Goal: Task Accomplishment & Management: Manage account settings

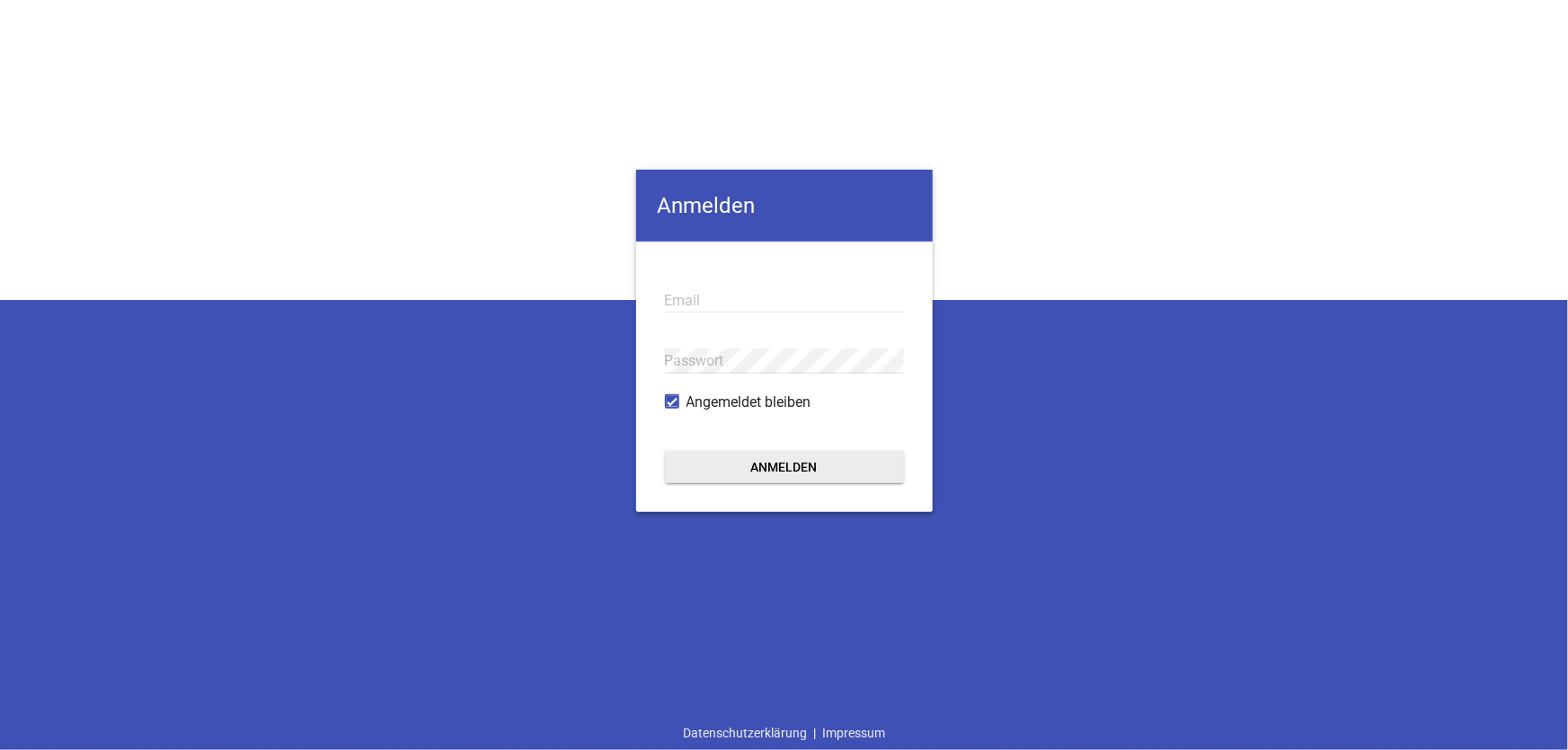
type input "[EMAIL_ADDRESS][DOMAIN_NAME]"
click at [798, 477] on button "Anmelden" at bounding box center [784, 468] width 239 height 32
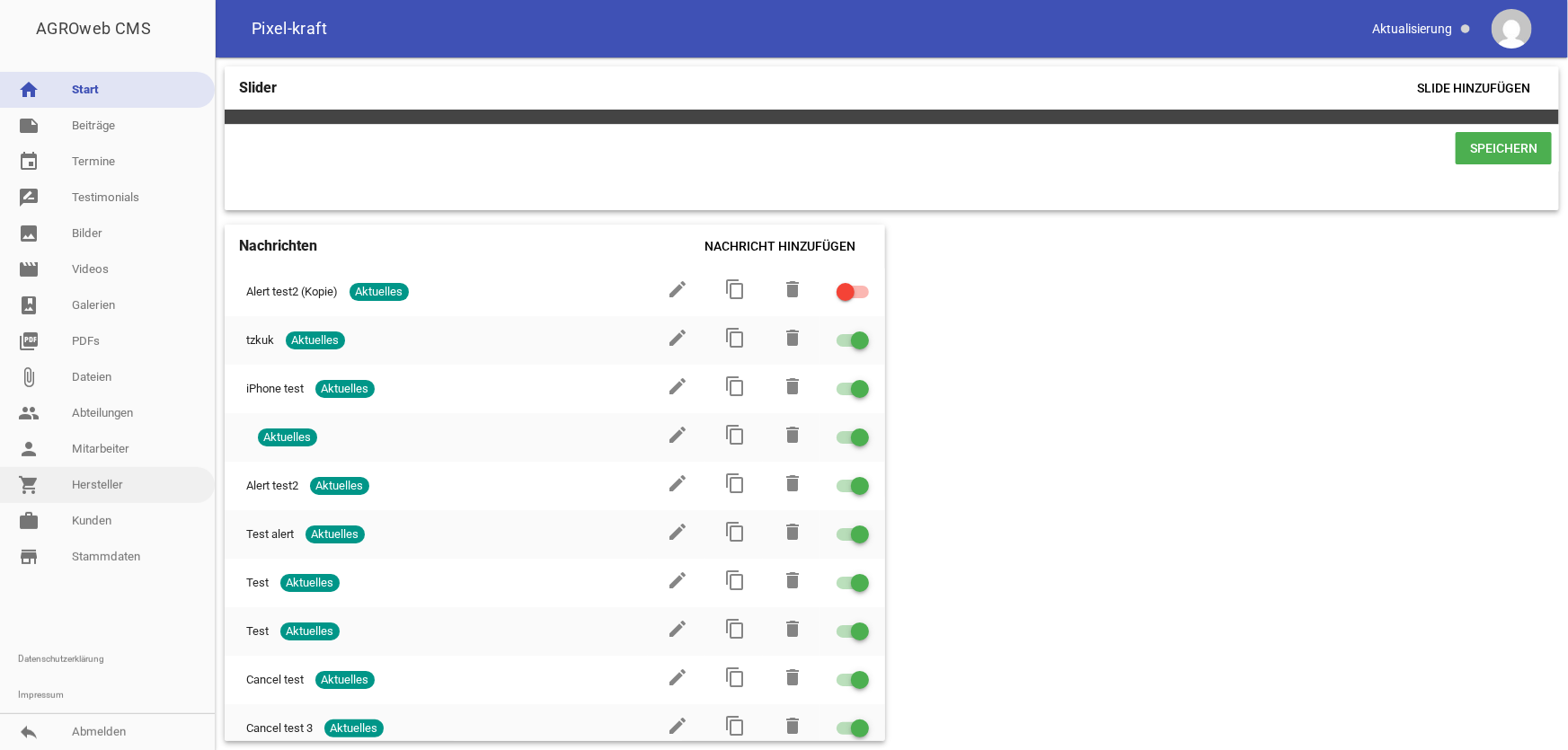
click at [107, 482] on link "shopping_cart Hersteller" at bounding box center [107, 486] width 215 height 36
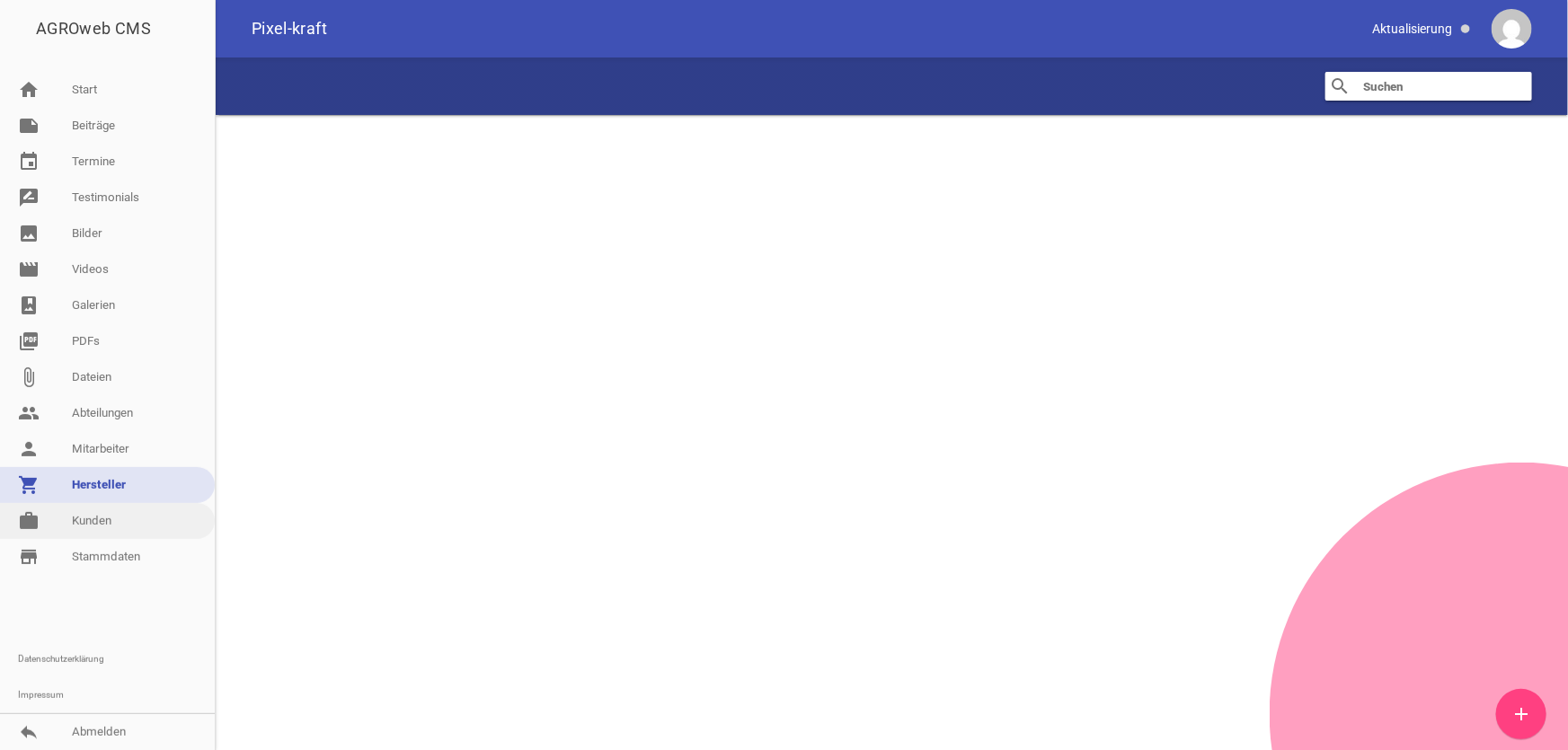
click at [108, 513] on link "work [PERSON_NAME]" at bounding box center [107, 522] width 215 height 36
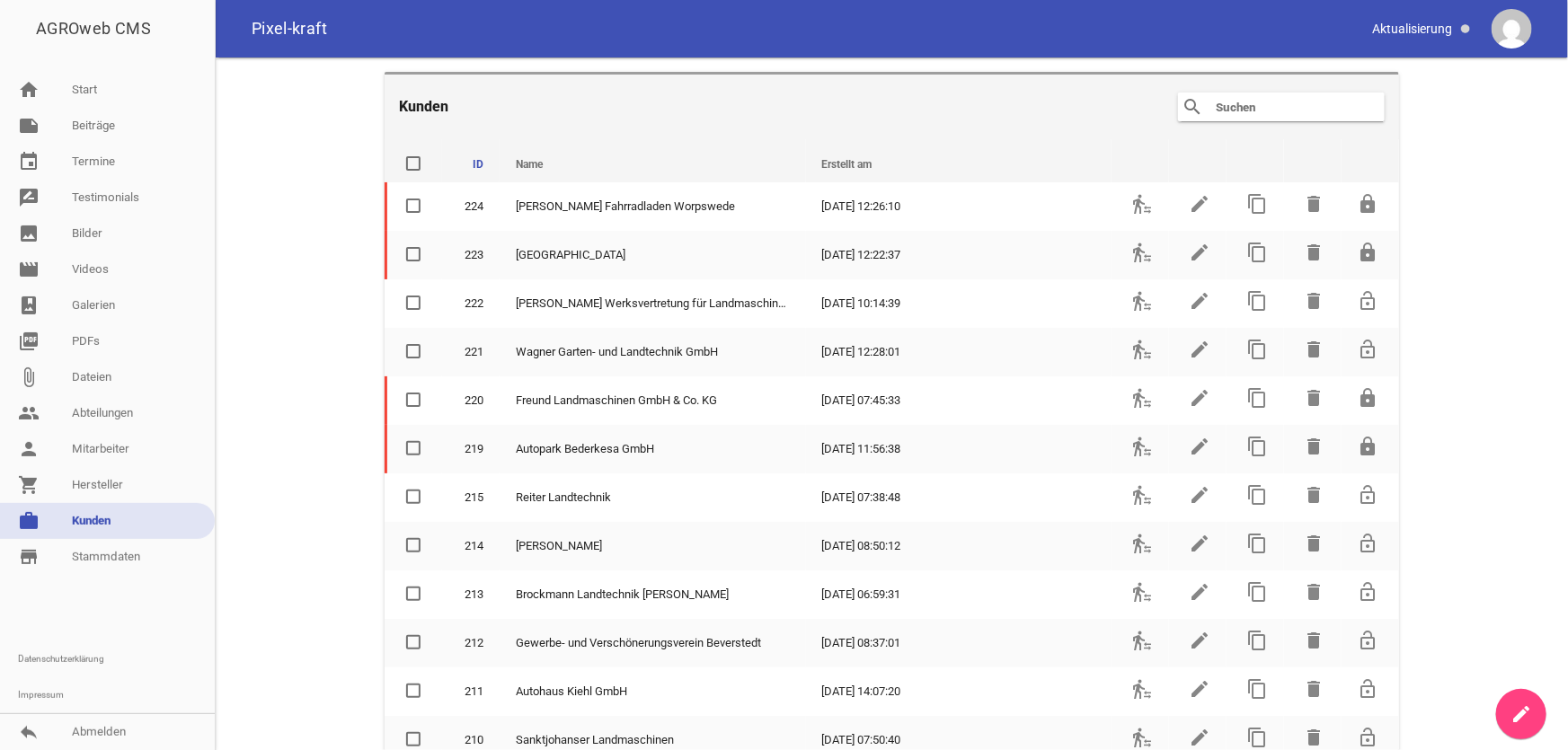
click at [1241, 105] on input "text" at bounding box center [1285, 107] width 143 height 22
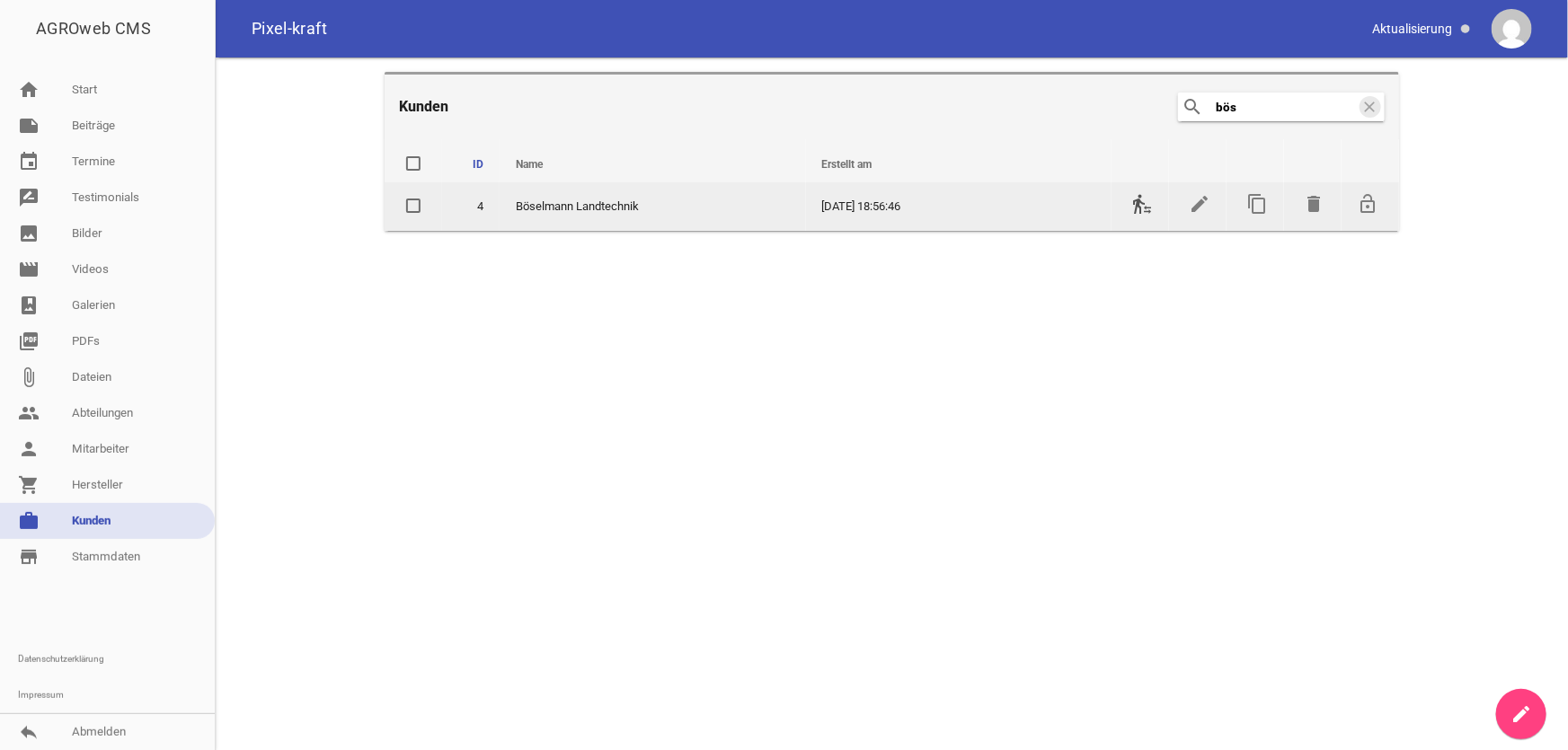
type input "bös"
click at [1144, 203] on icon "transfer_within_a_station" at bounding box center [1142, 204] width 22 height 22
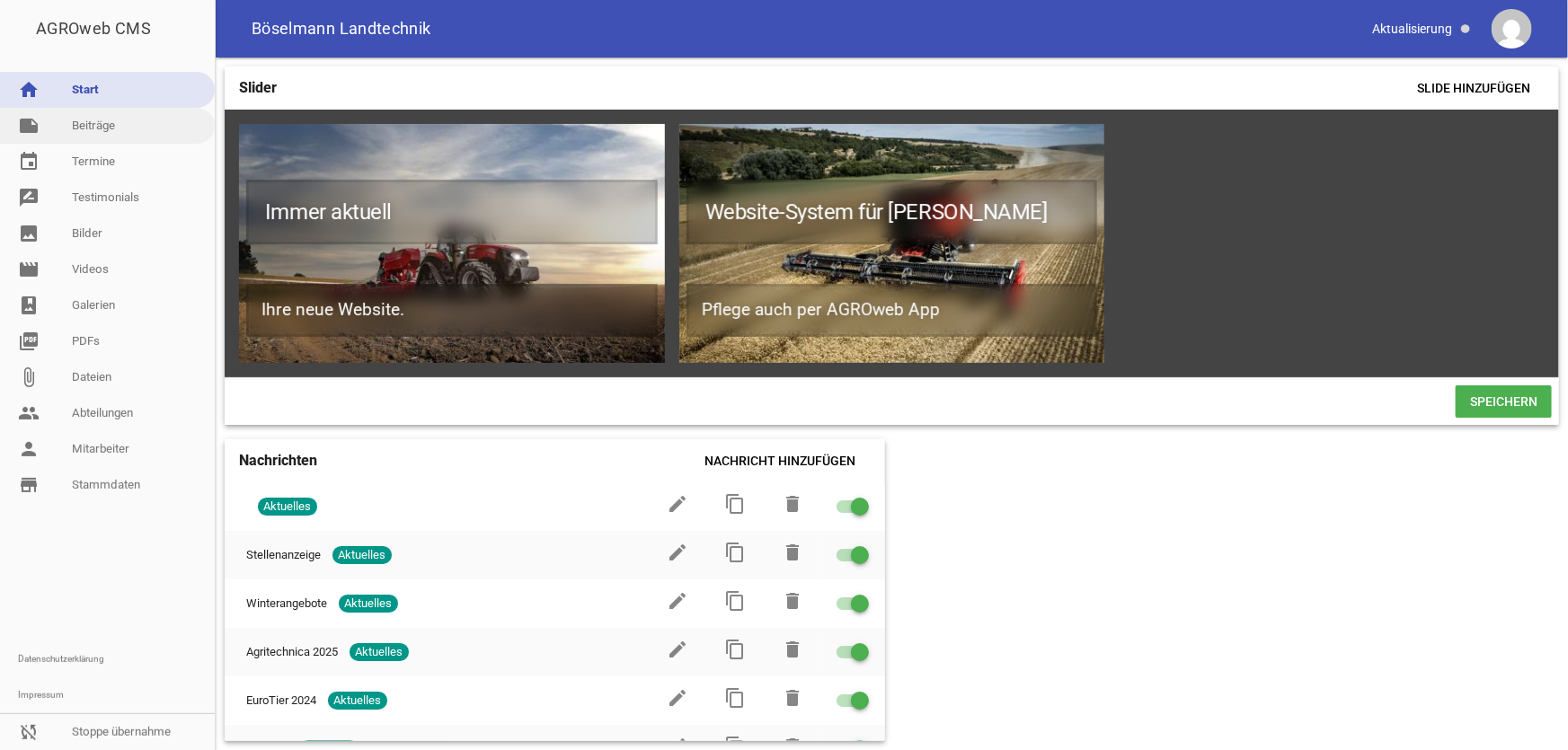
click at [103, 132] on link "note Beiträge" at bounding box center [107, 125] width 215 height 36
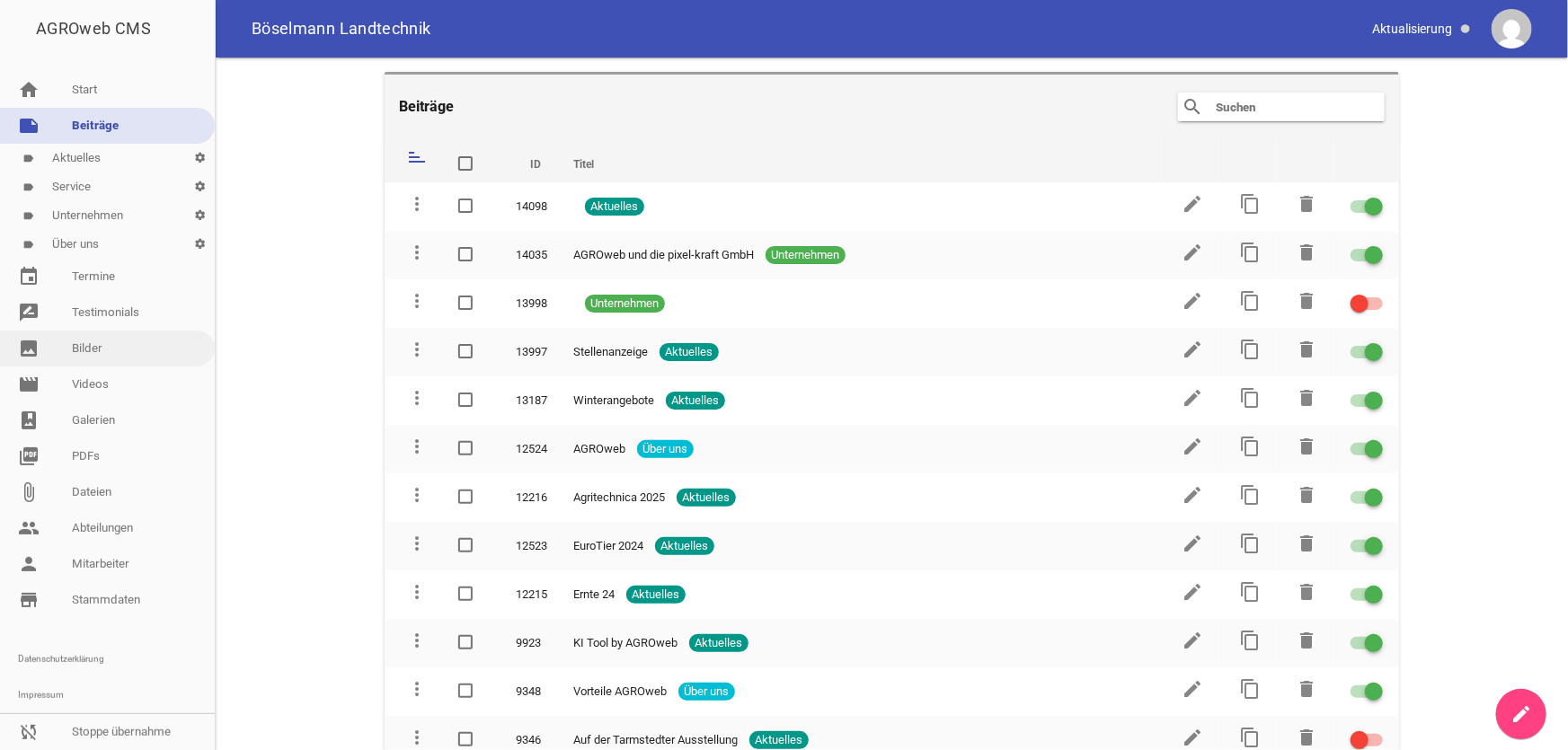
click at [98, 354] on link "image Bilder" at bounding box center [107, 348] width 215 height 36
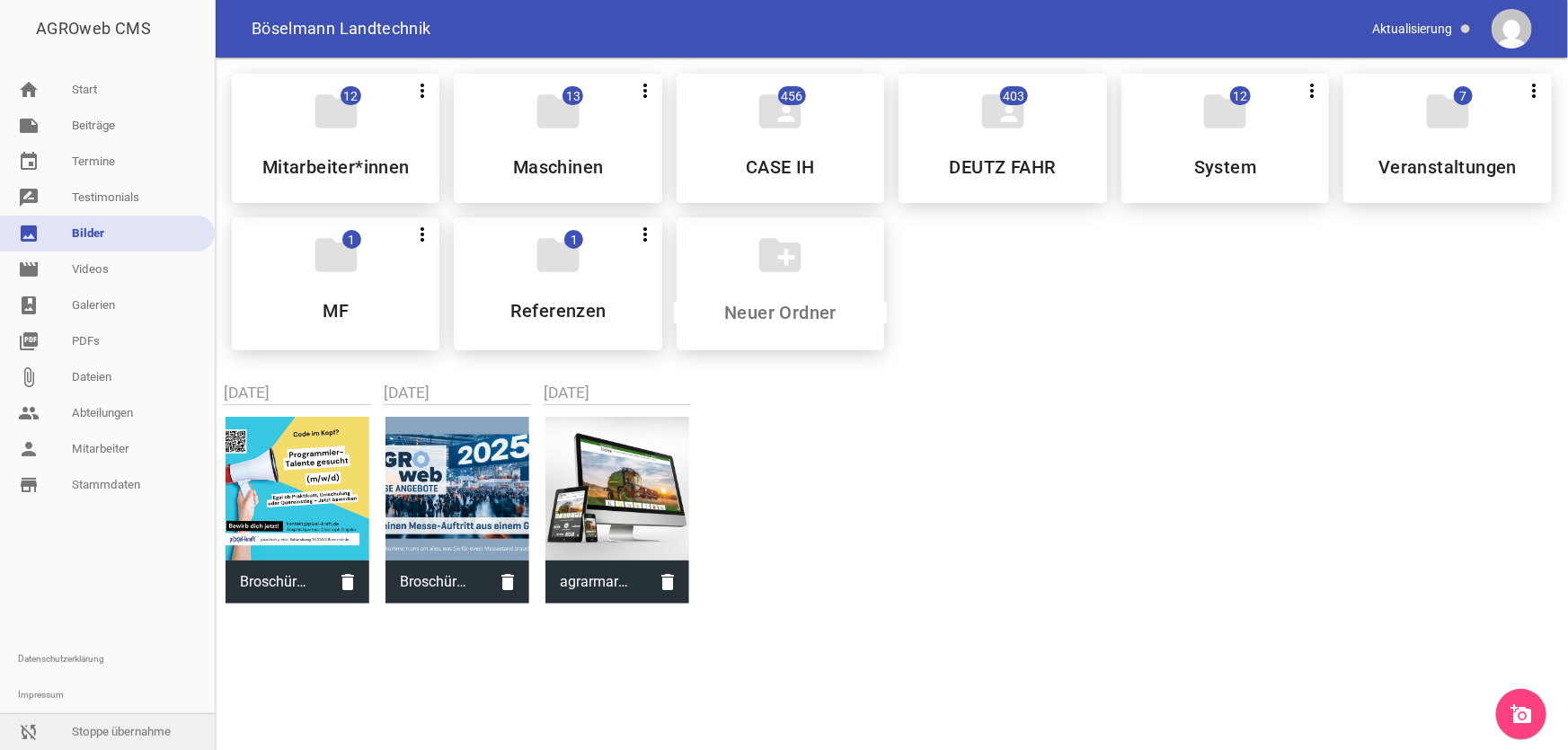
click at [101, 728] on link "sync_disabled Stoppe übernahme" at bounding box center [107, 733] width 215 height 36
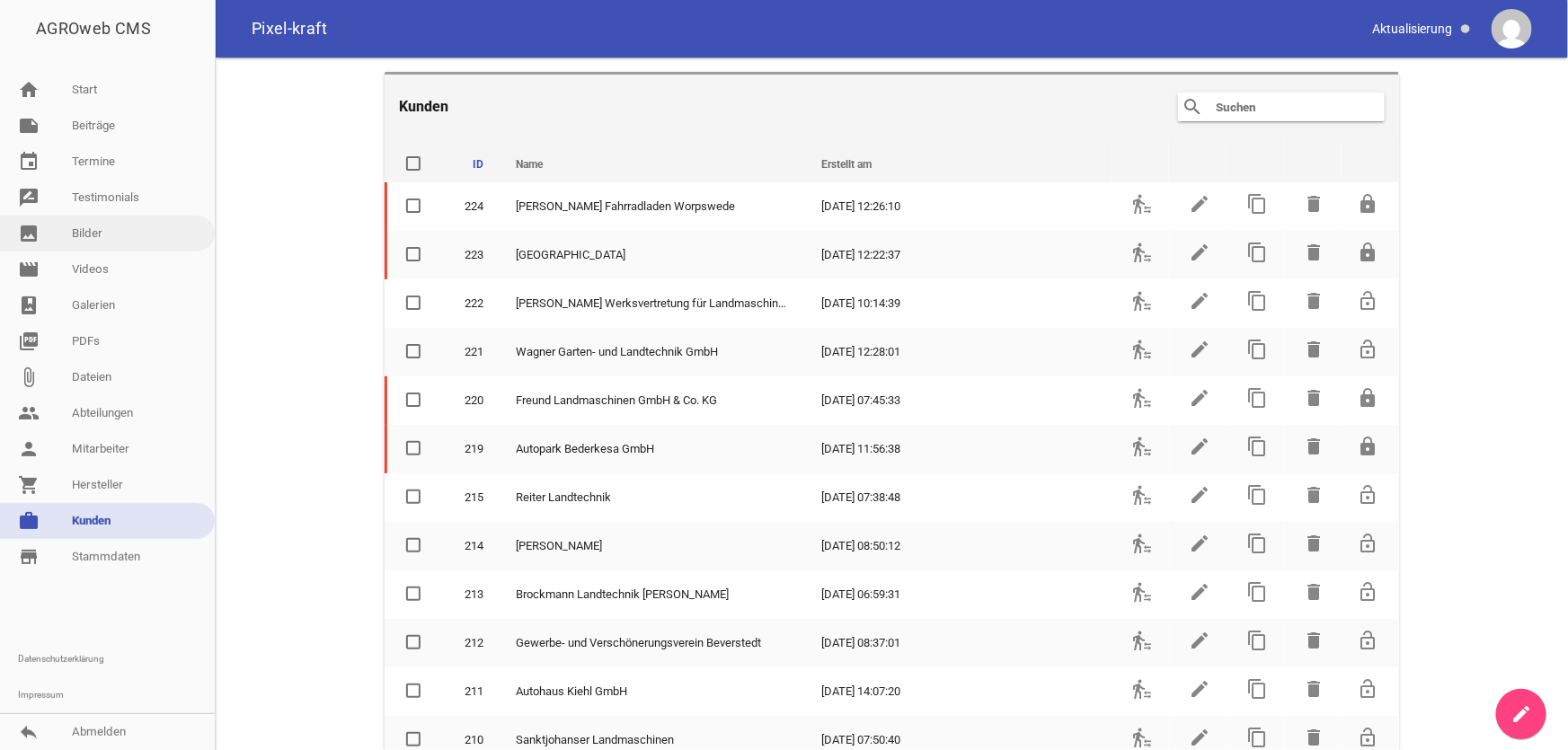
click at [96, 236] on link "image Bilder" at bounding box center [107, 234] width 215 height 36
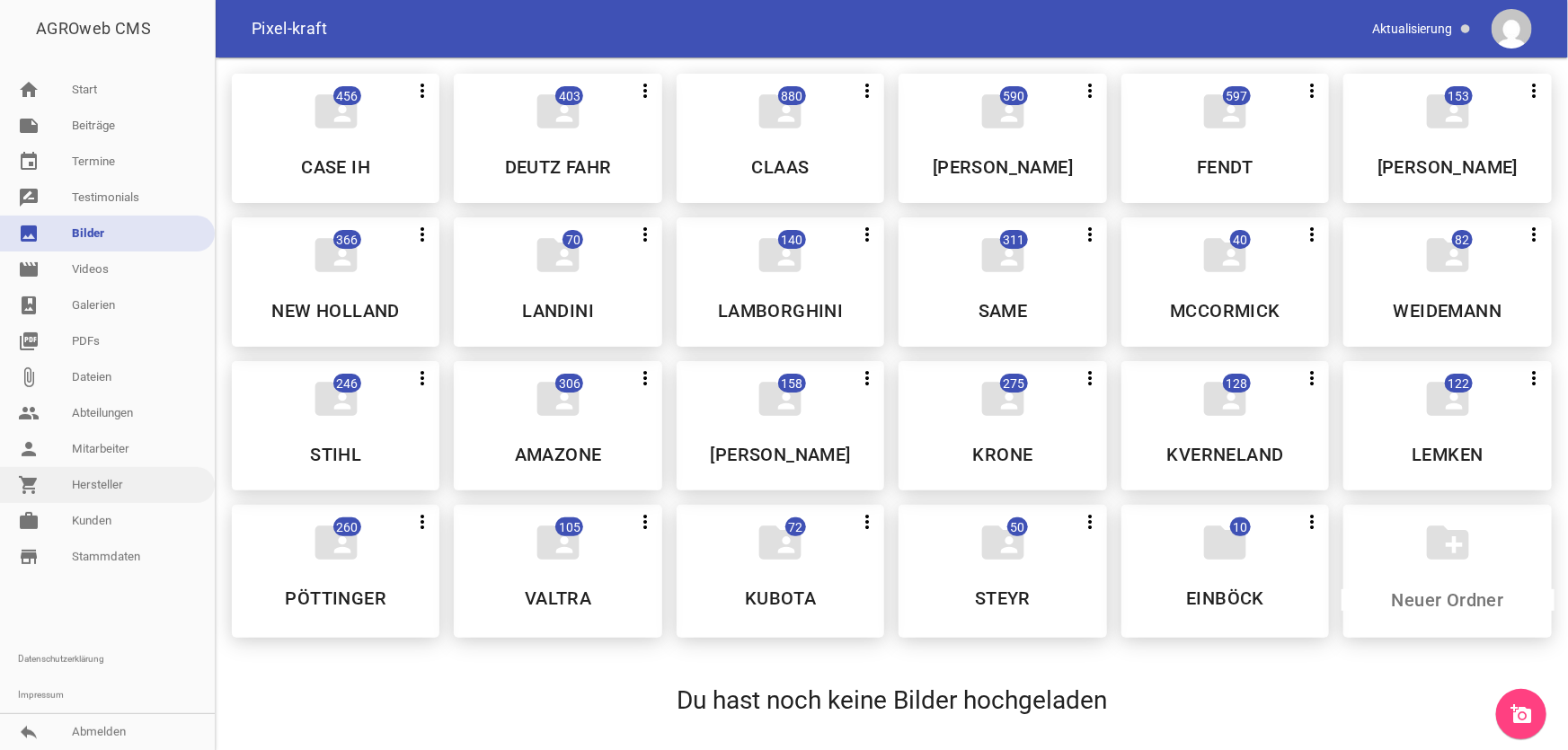
click at [128, 480] on link "shopping_cart Hersteller" at bounding box center [107, 486] width 215 height 36
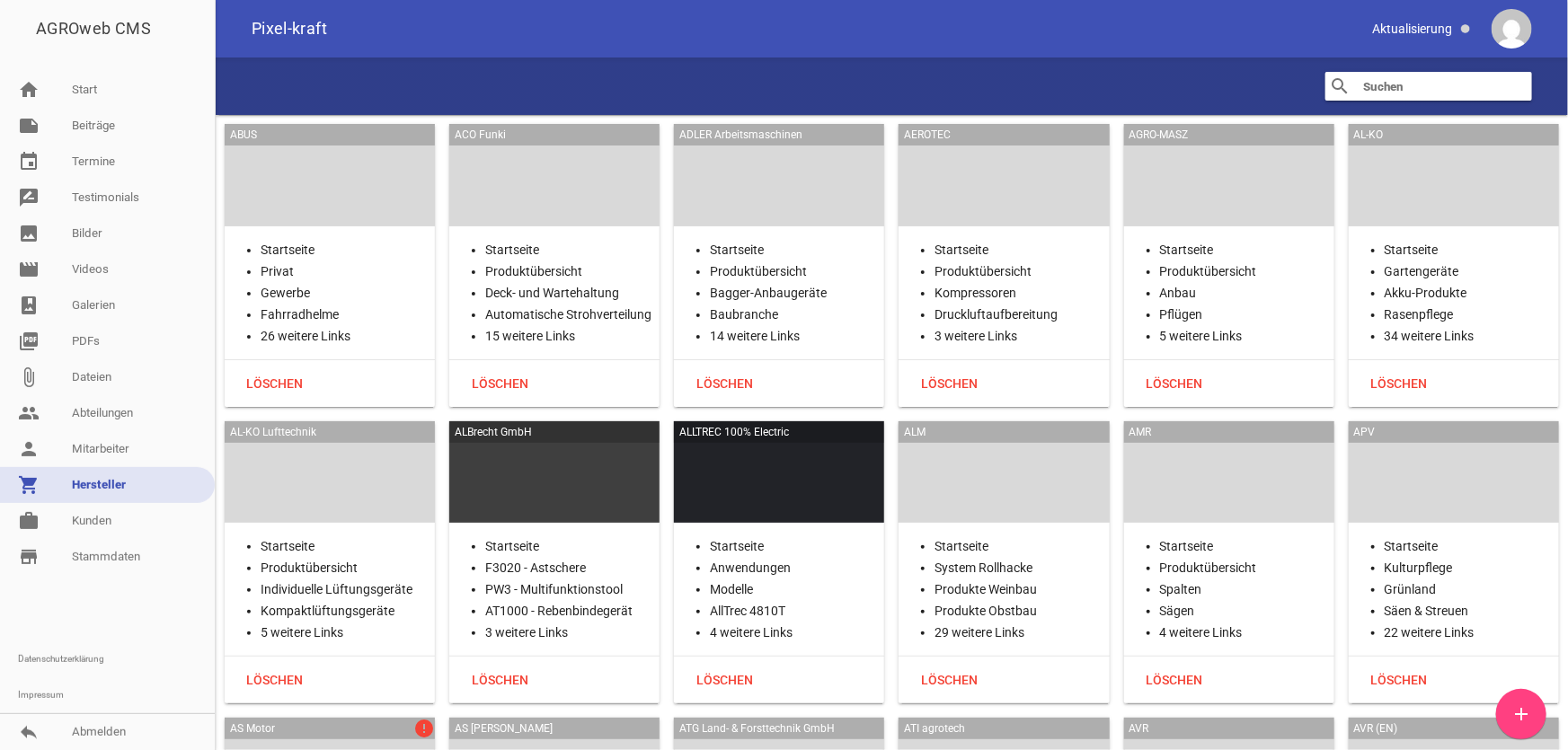
scroll to position [336, 0]
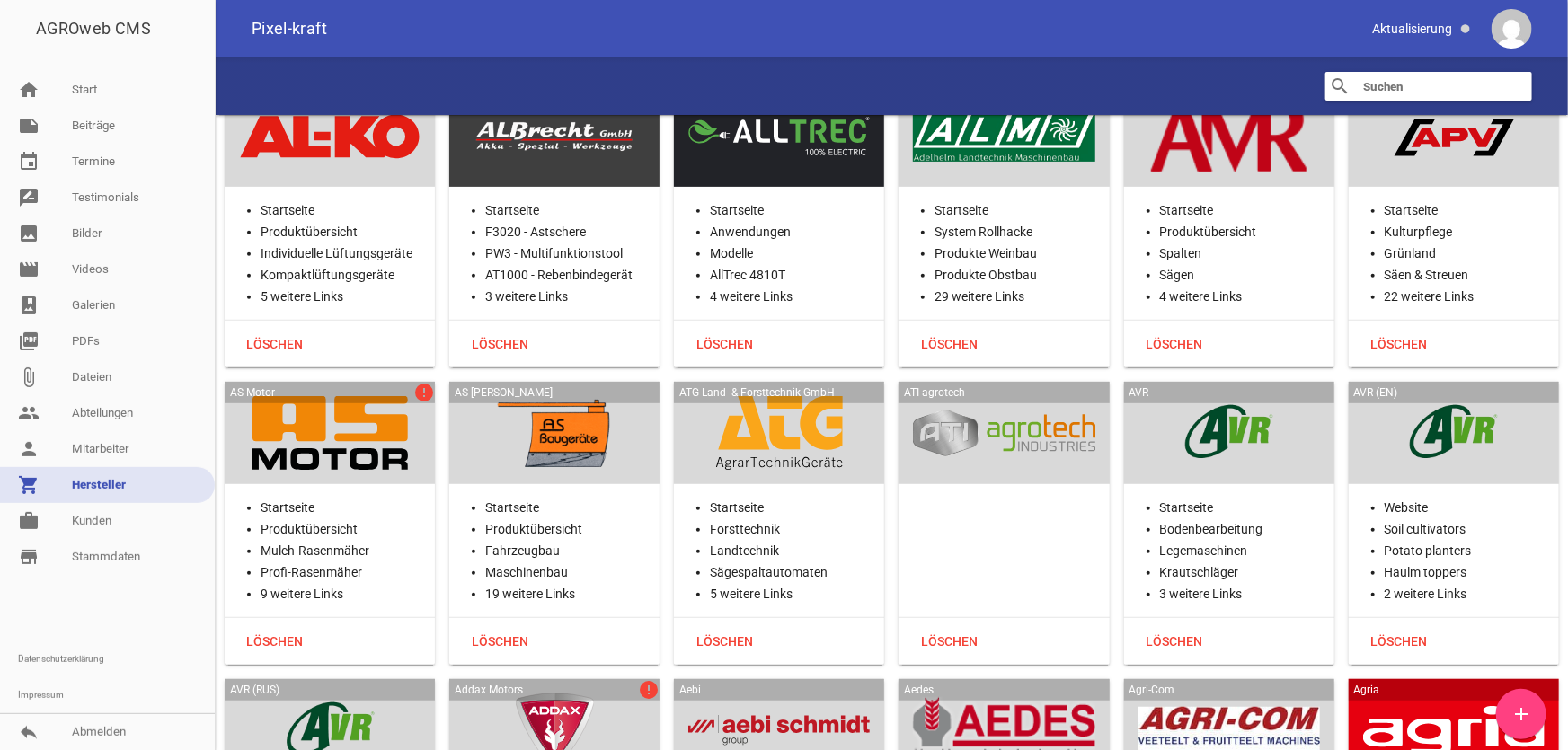
click at [343, 396] on div at bounding box center [329, 433] width 181 height 74
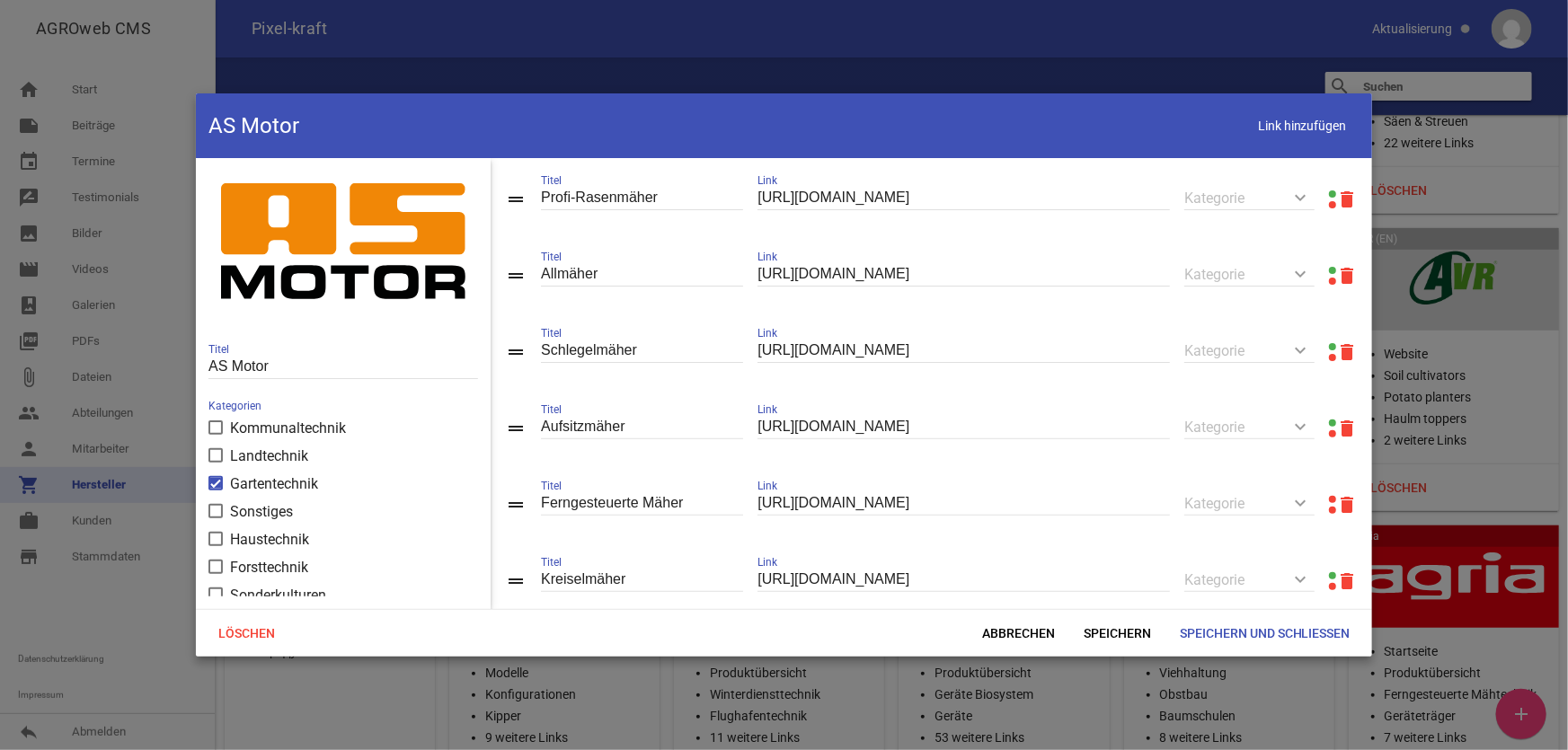
scroll to position [245, 0]
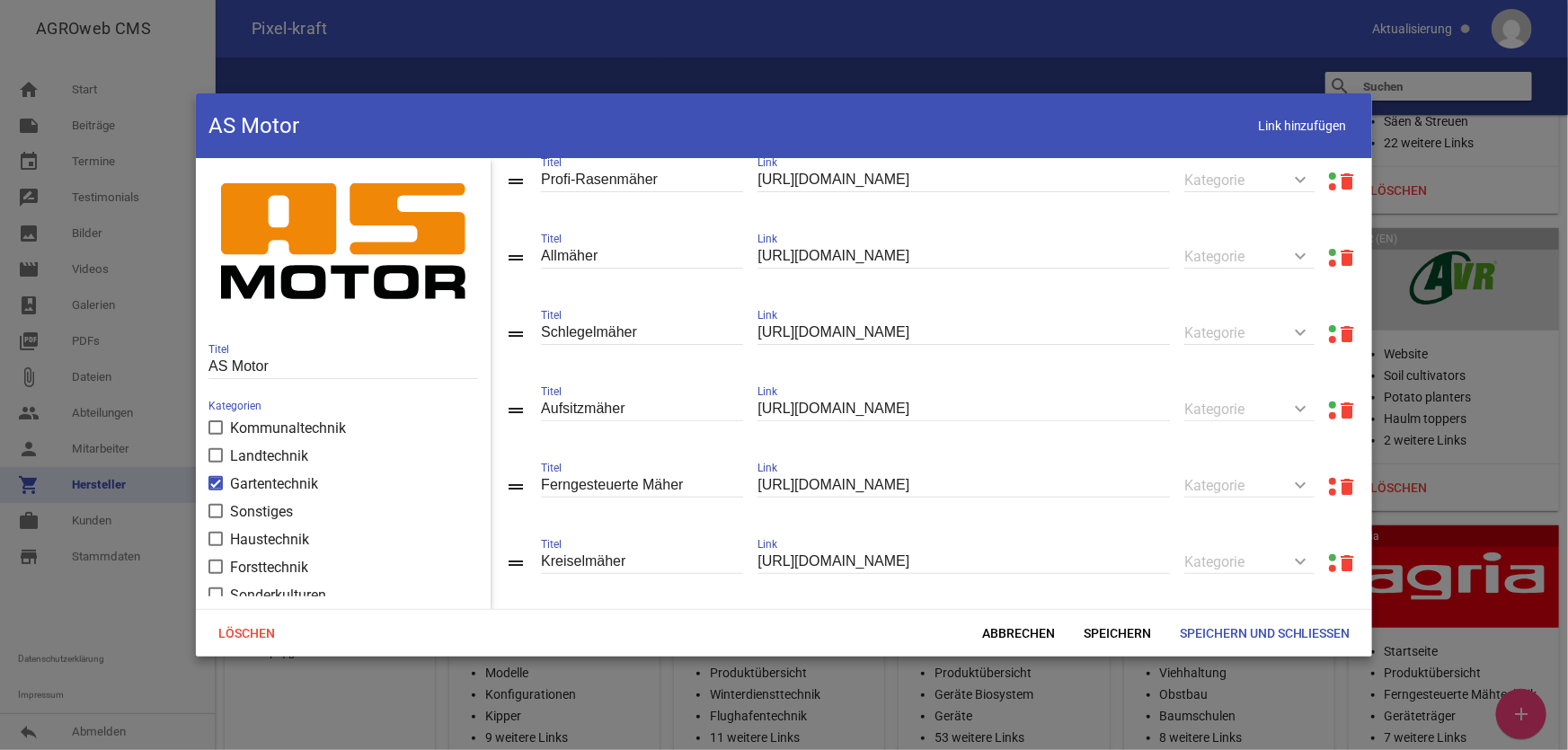
click at [1329, 484] on link at bounding box center [1333, 482] width 7 height 7
drag, startPoint x: 1105, startPoint y: 484, endPoint x: 705, endPoint y: 486, distance: 400.0
click at [705, 486] on div "drag_handle Ferngesteuerte Mäher Titel [URL][DOMAIN_NAME] Link keyboard_arrow_d…" at bounding box center [931, 486] width 881 height 77
paste input "remote-controlled-mowers"
type input "[URL][DOMAIN_NAME]"
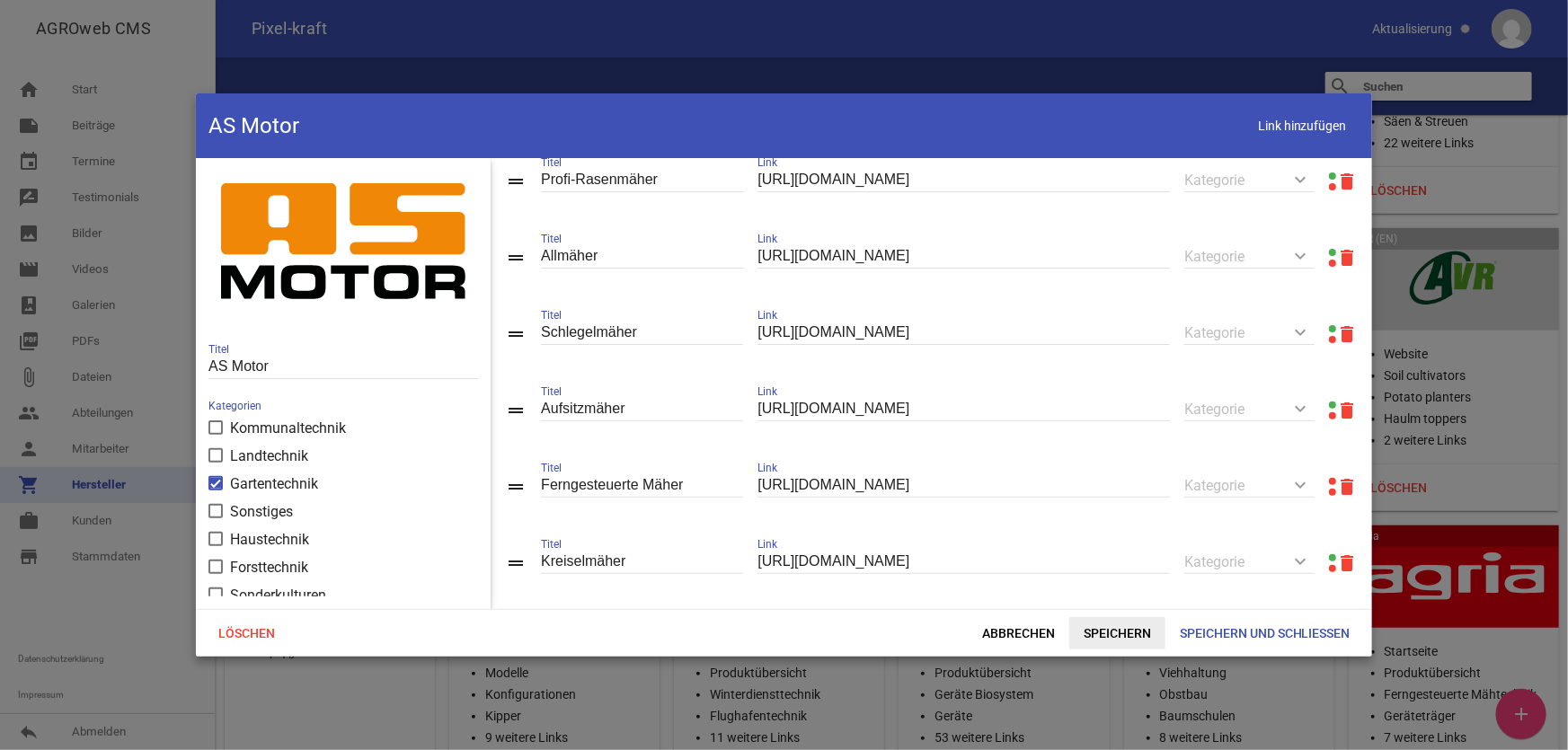
click at [1114, 630] on span "Speichern" at bounding box center [1117, 634] width 97 height 32
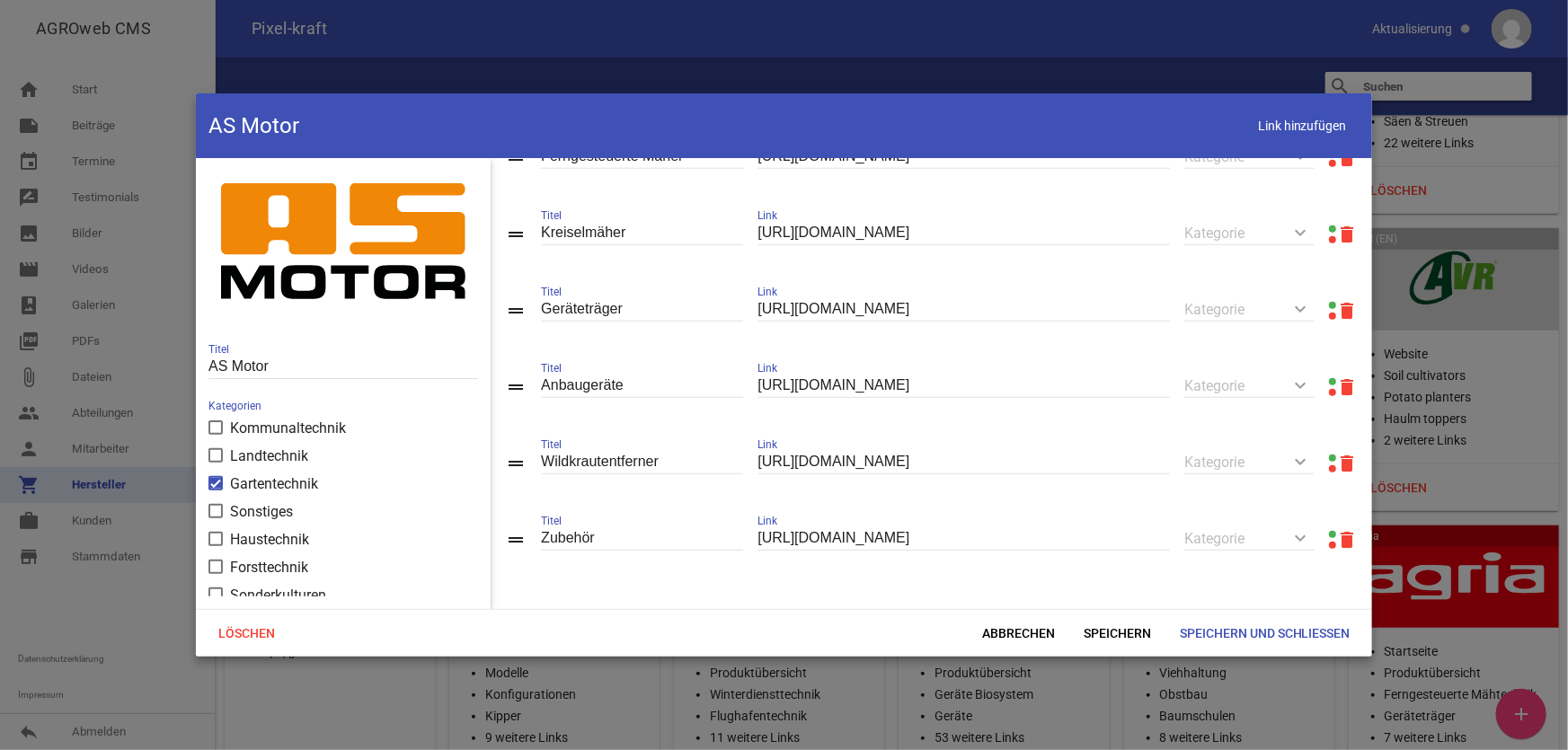
scroll to position [584, 0]
click at [1239, 637] on span "Speichern und Schließen" at bounding box center [1264, 634] width 199 height 32
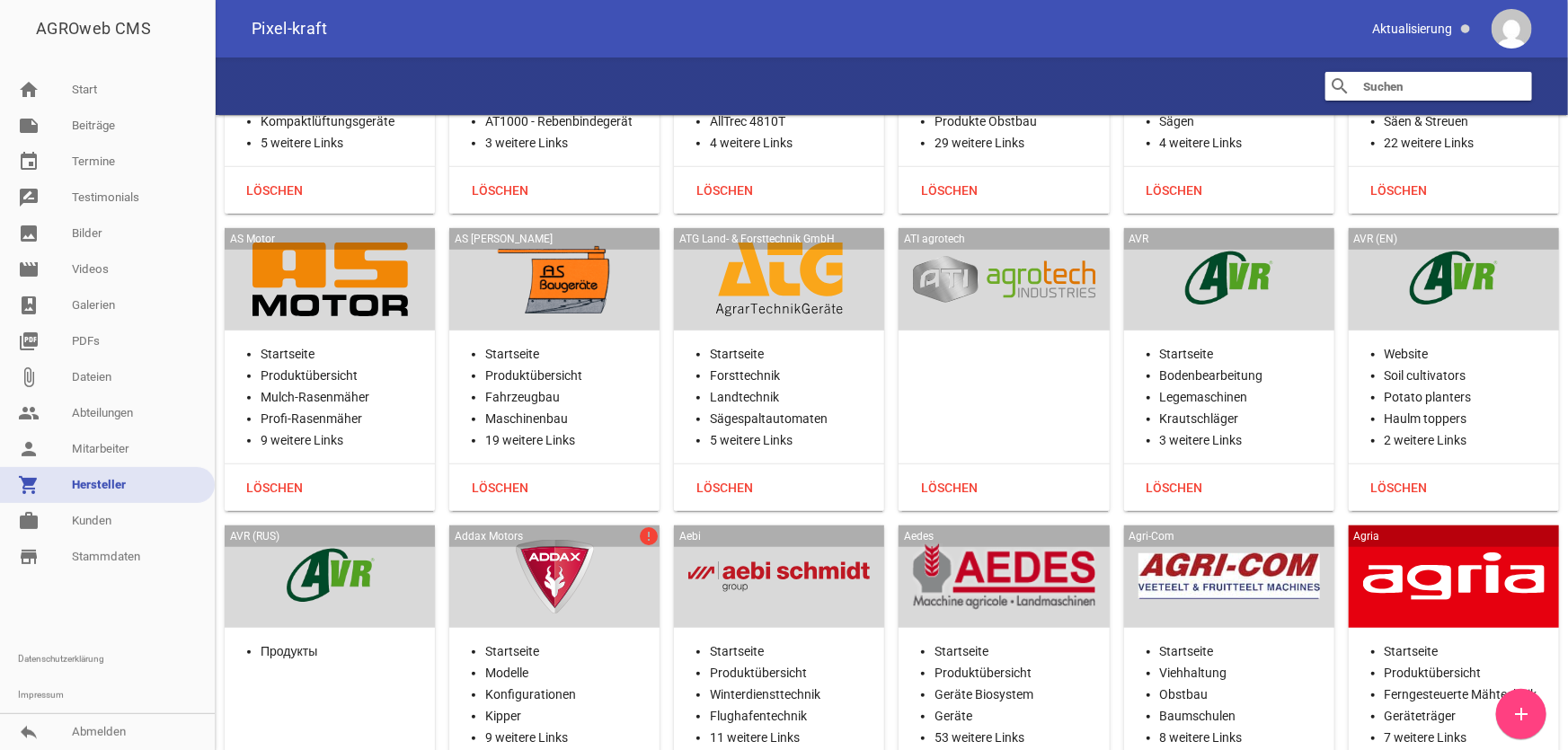
click at [544, 579] on div at bounding box center [554, 577] width 181 height 74
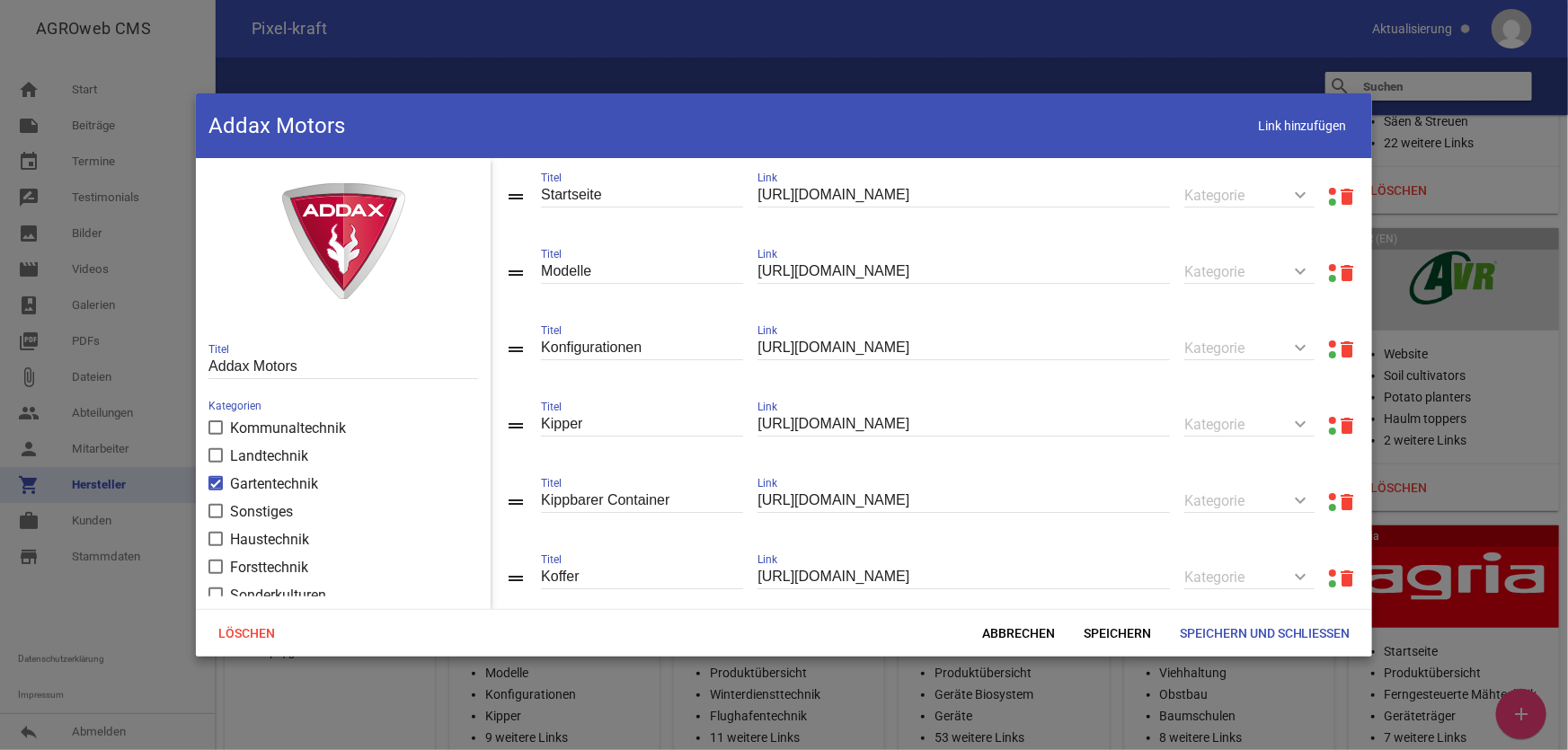
click at [1329, 268] on link at bounding box center [1333, 268] width 7 height 7
click at [1001, 643] on span "Abbrechen" at bounding box center [1018, 634] width 102 height 32
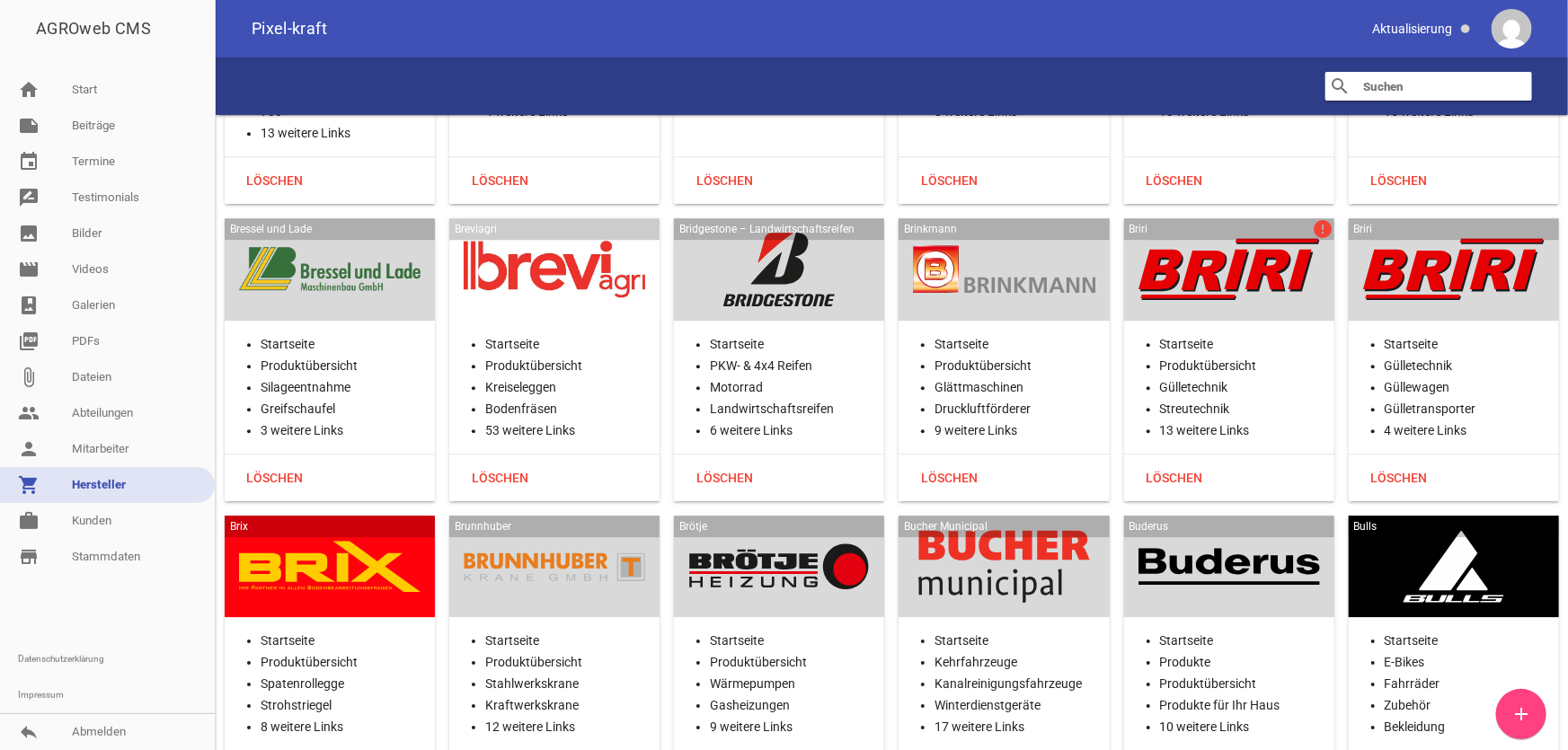
scroll to position [6045, 0]
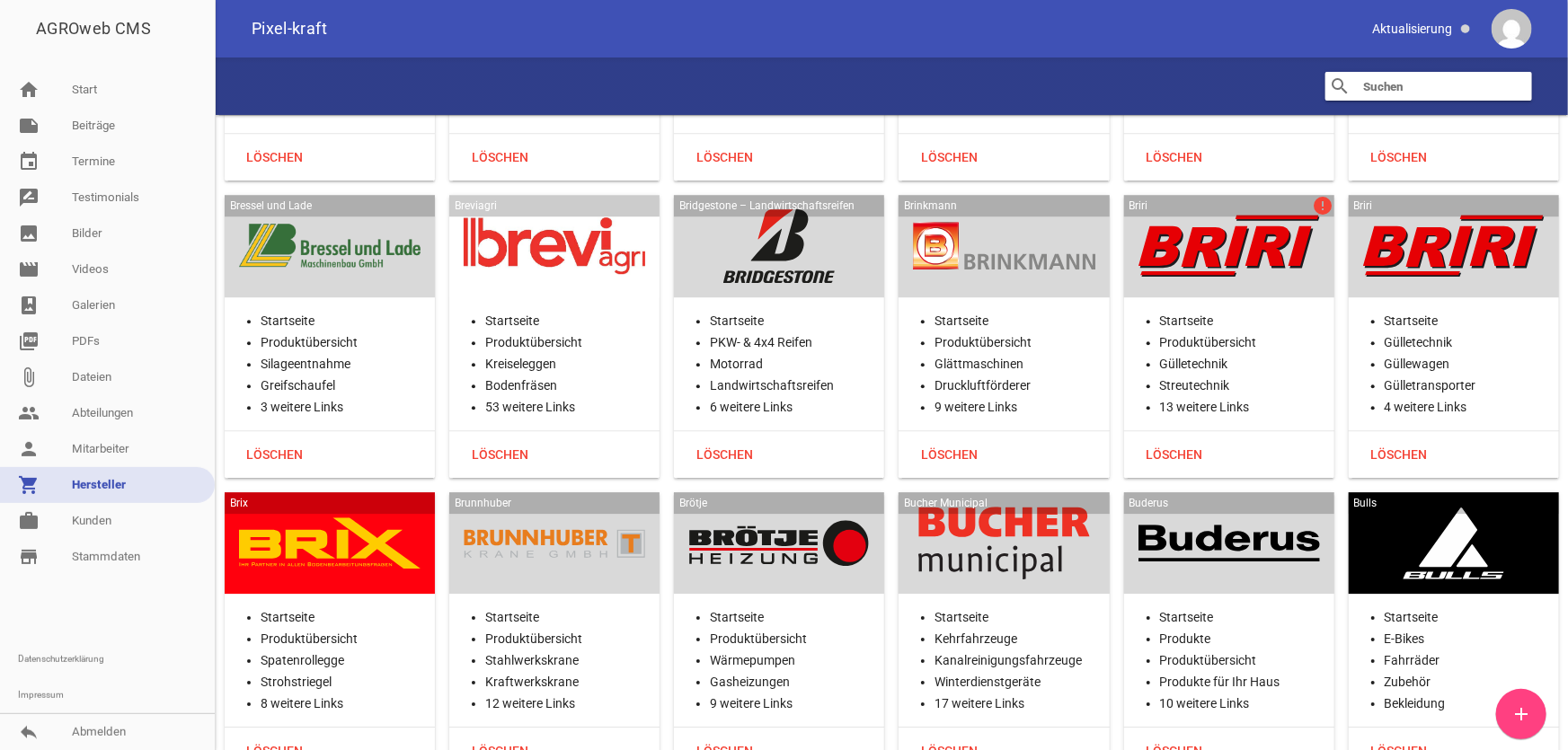
click at [1241, 271] on div "Briri error" at bounding box center [1229, 246] width 210 height 103
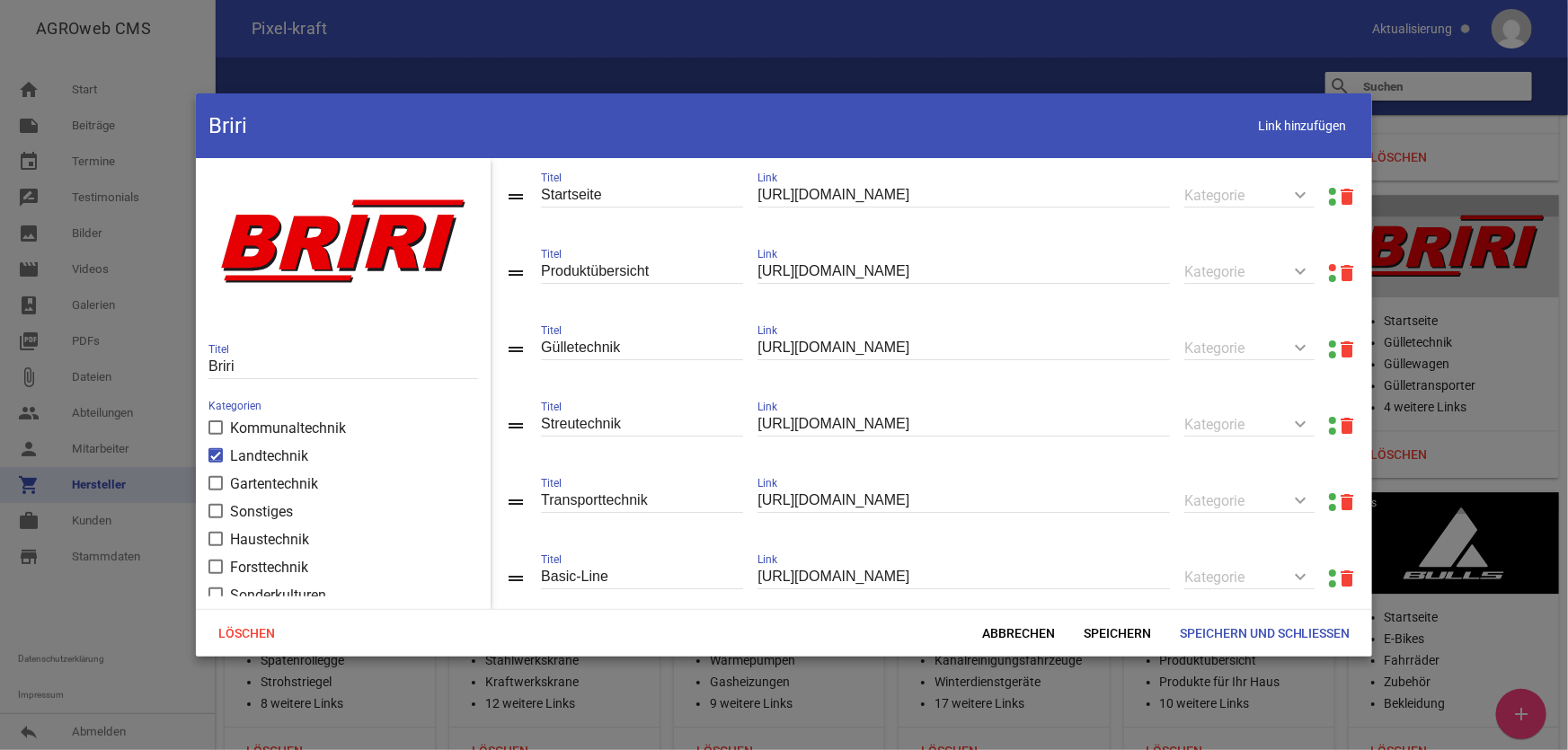
click at [1329, 268] on link at bounding box center [1333, 268] width 7 height 7
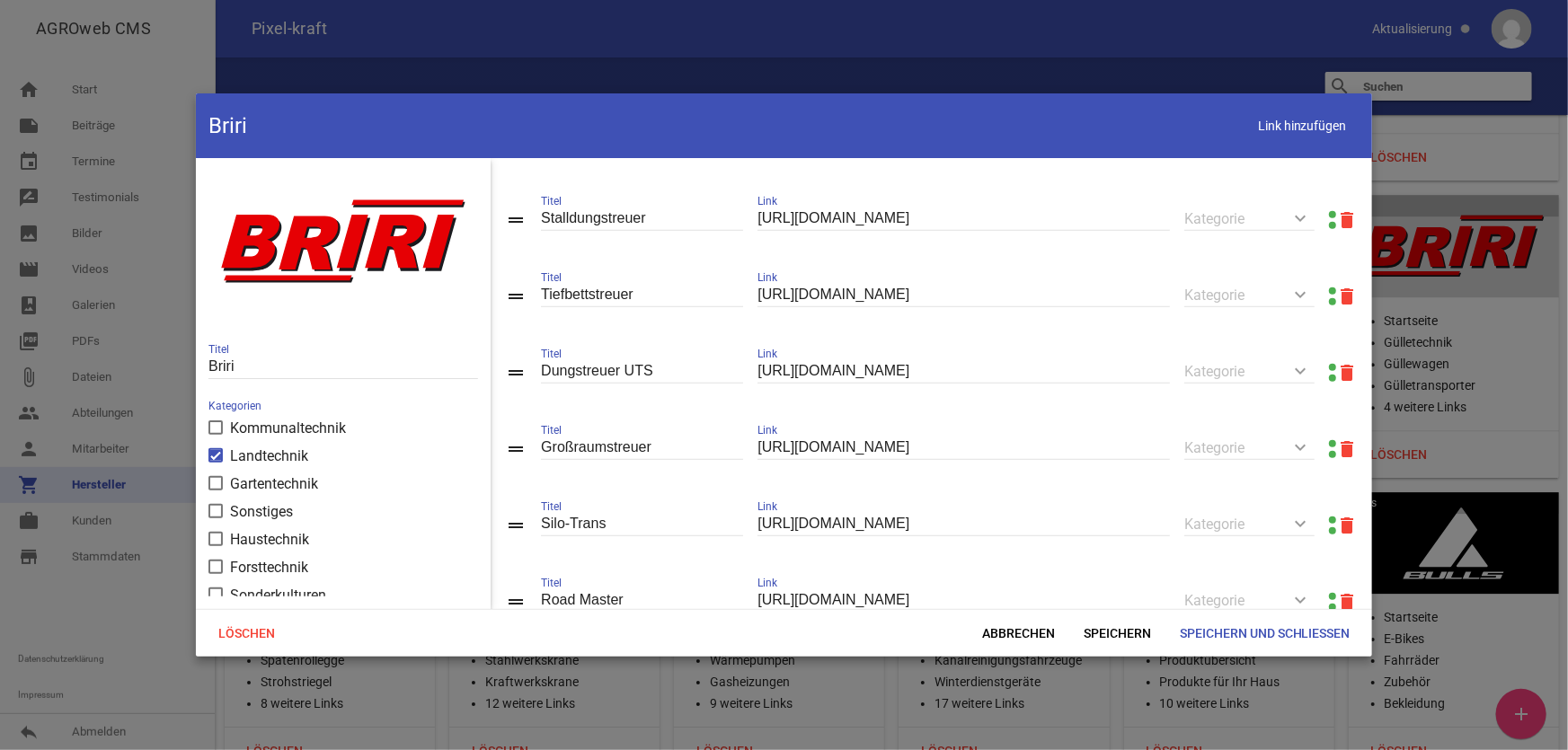
scroll to position [893, 0]
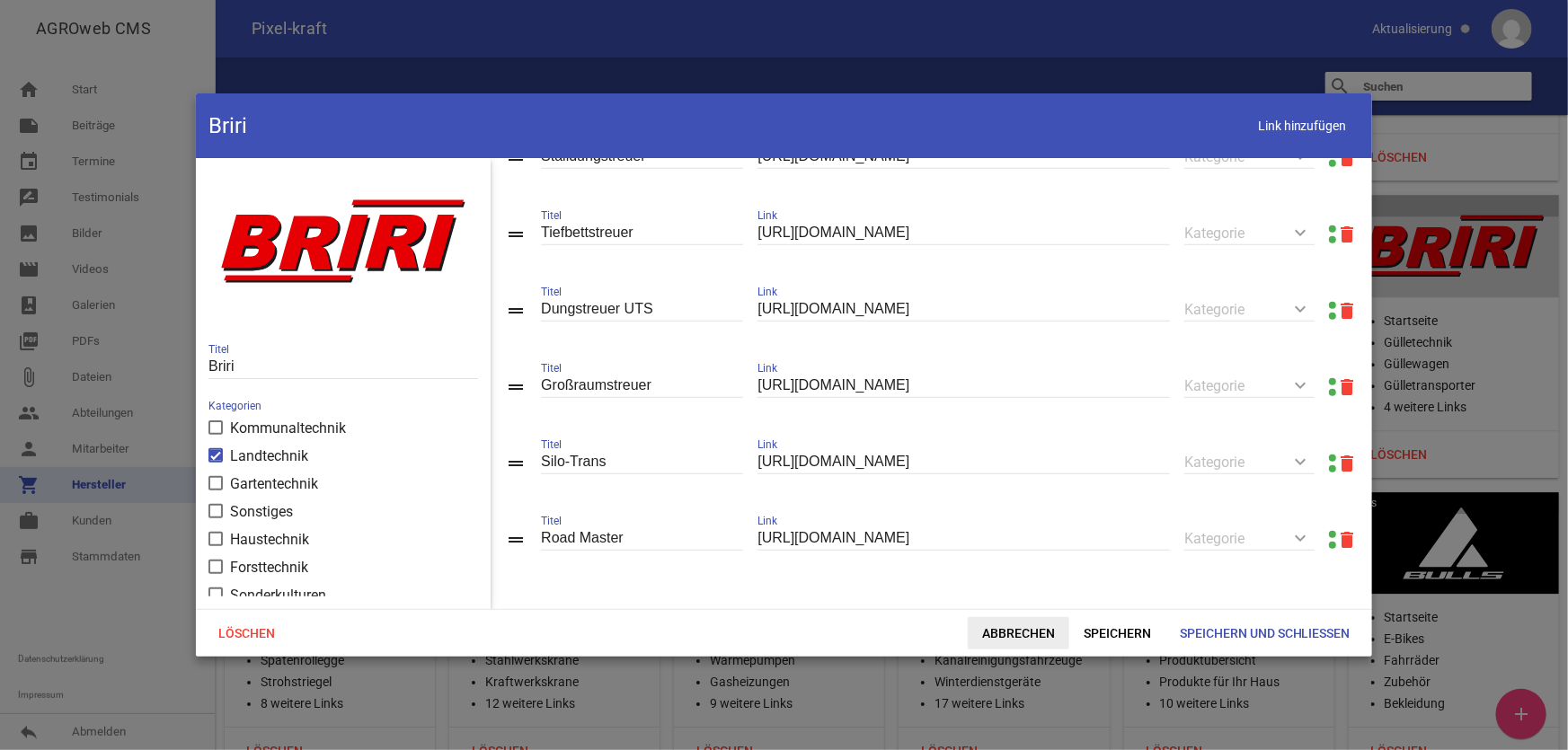
click at [997, 634] on span "Abbrechen" at bounding box center [1018, 634] width 102 height 32
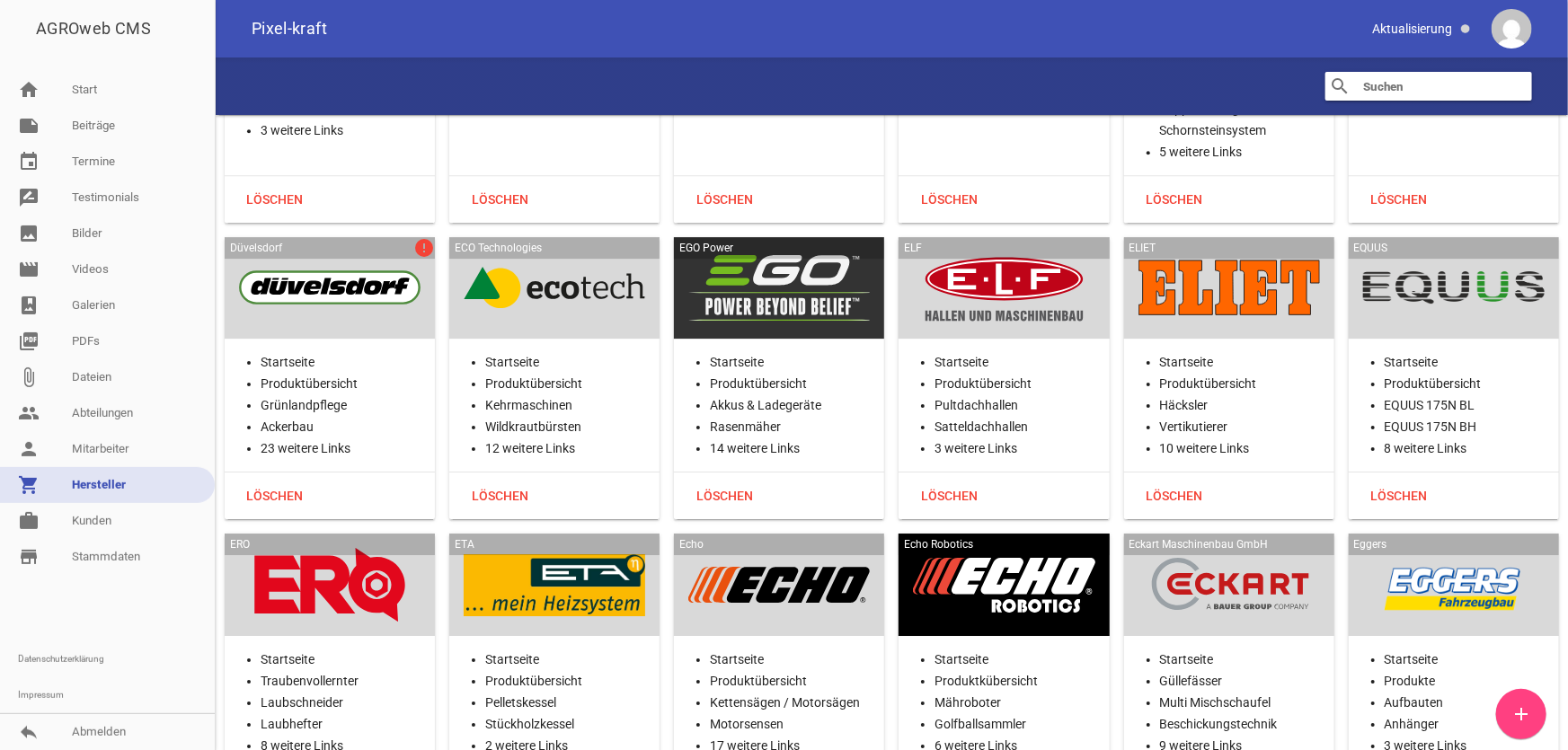
scroll to position [9722, 0]
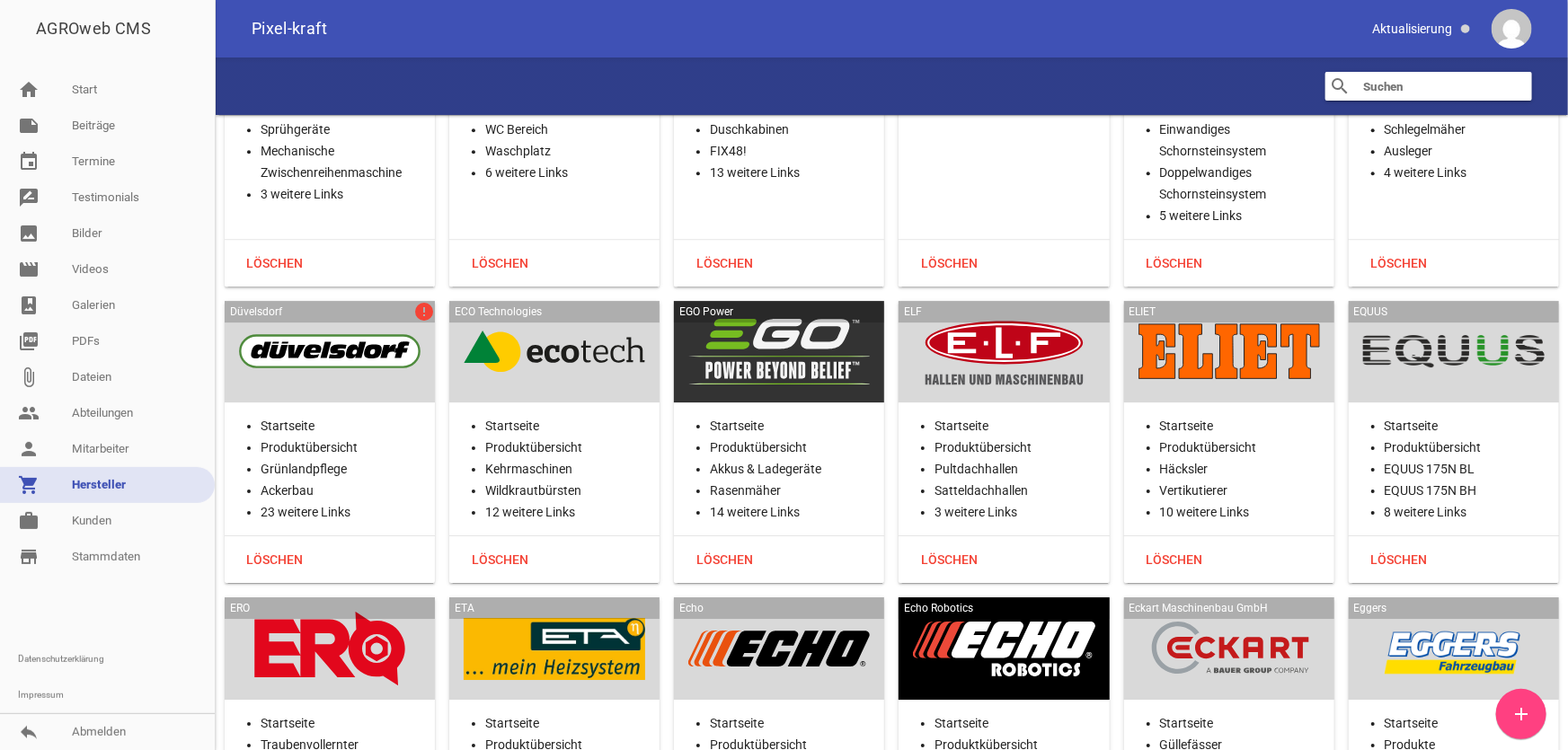
click at [384, 369] on div "Düvelsdorf error" at bounding box center [329, 353] width 210 height 103
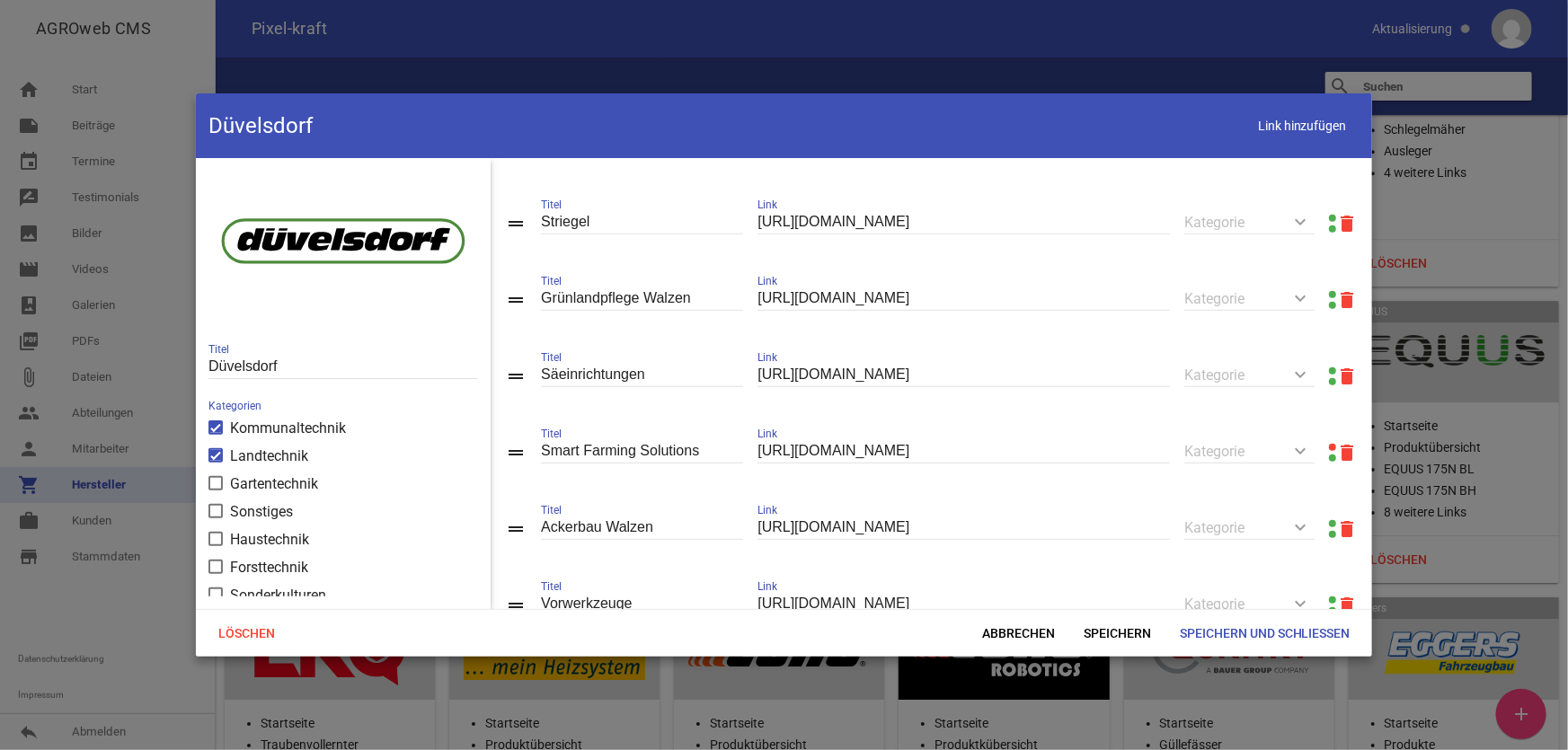
scroll to position [490, 0]
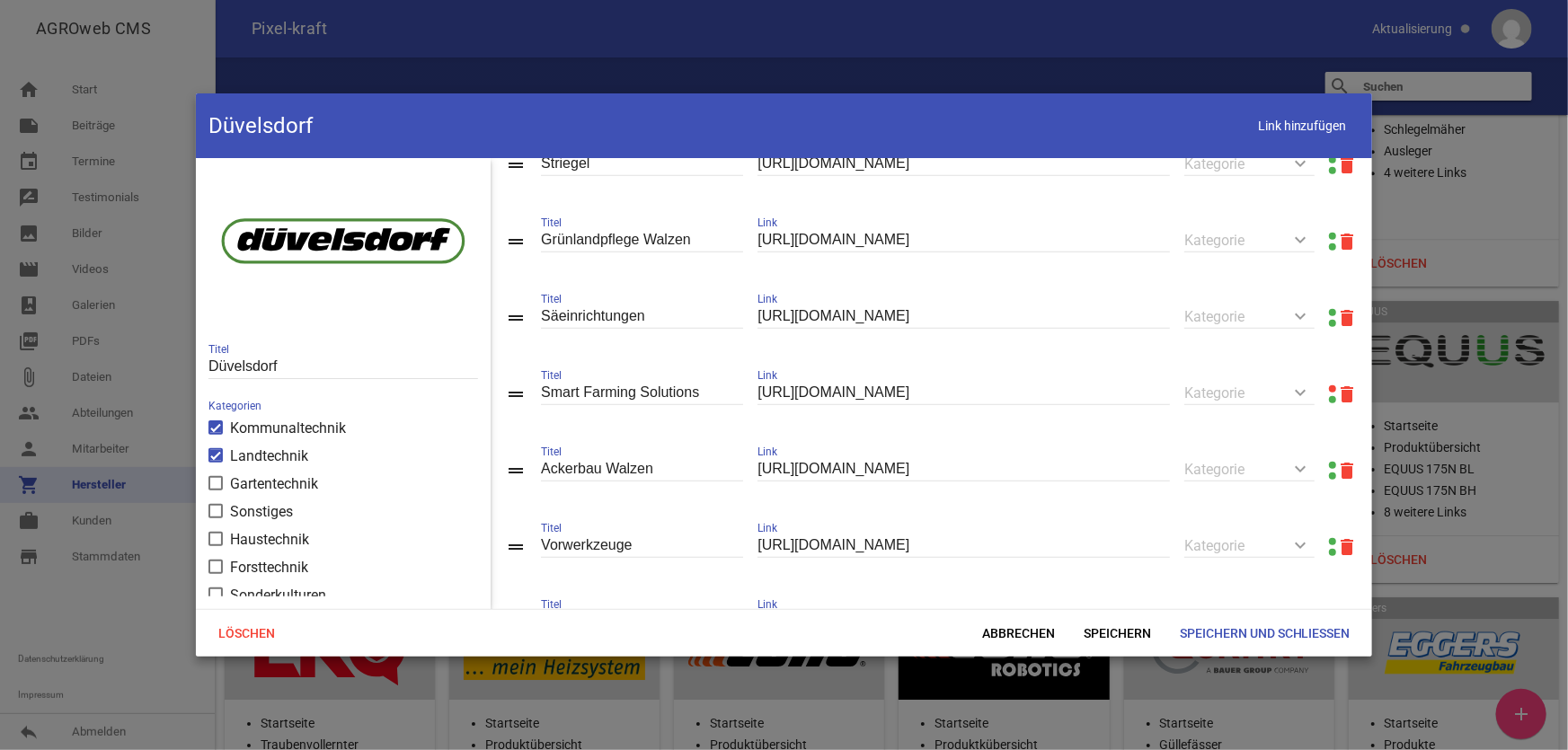
click at [1329, 393] on link at bounding box center [1333, 389] width 7 height 7
click at [1336, 403] on icon "delete" at bounding box center [1347, 394] width 22 height 22
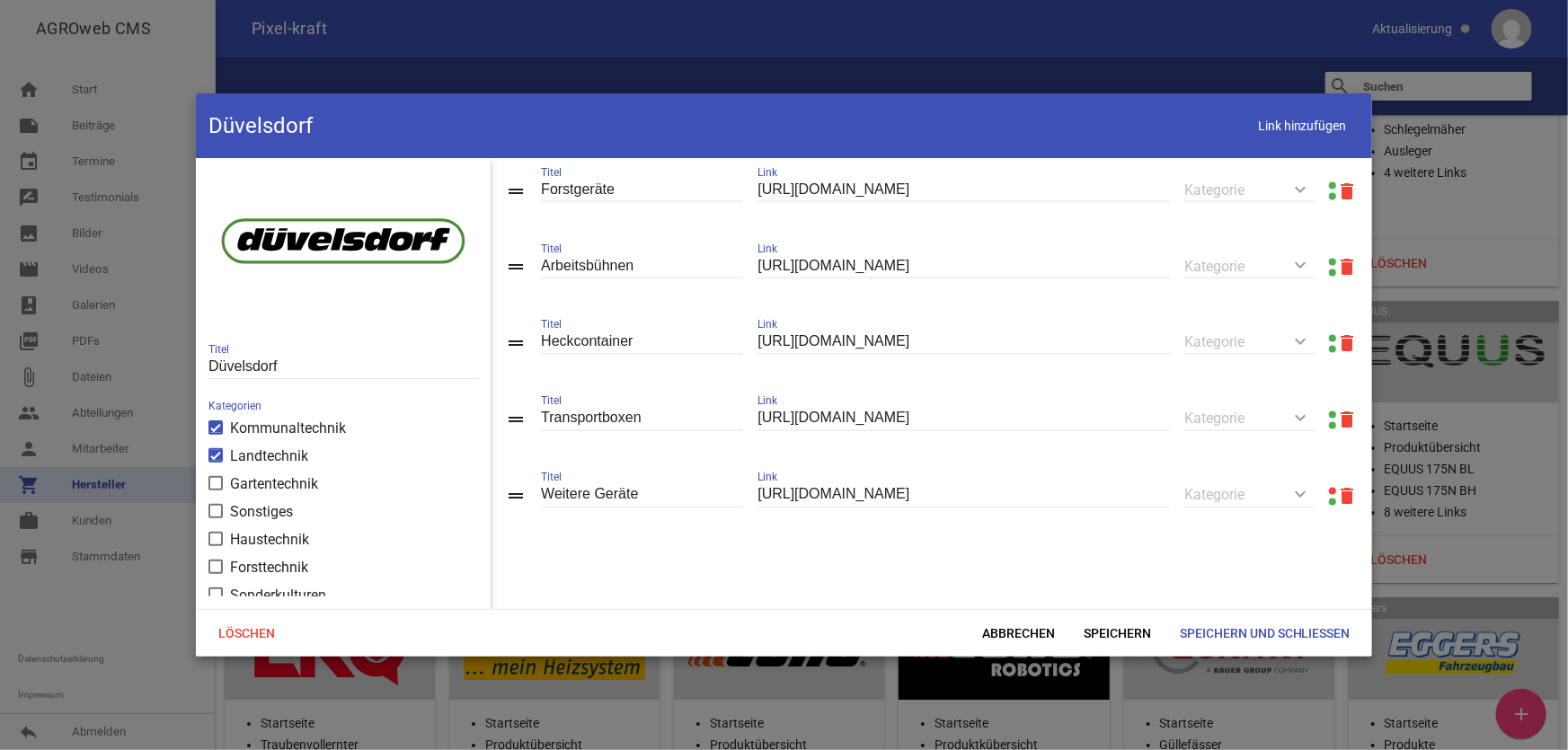
scroll to position [1631, 0]
click at [1235, 637] on span "Speichern und Schließen" at bounding box center [1264, 634] width 199 height 32
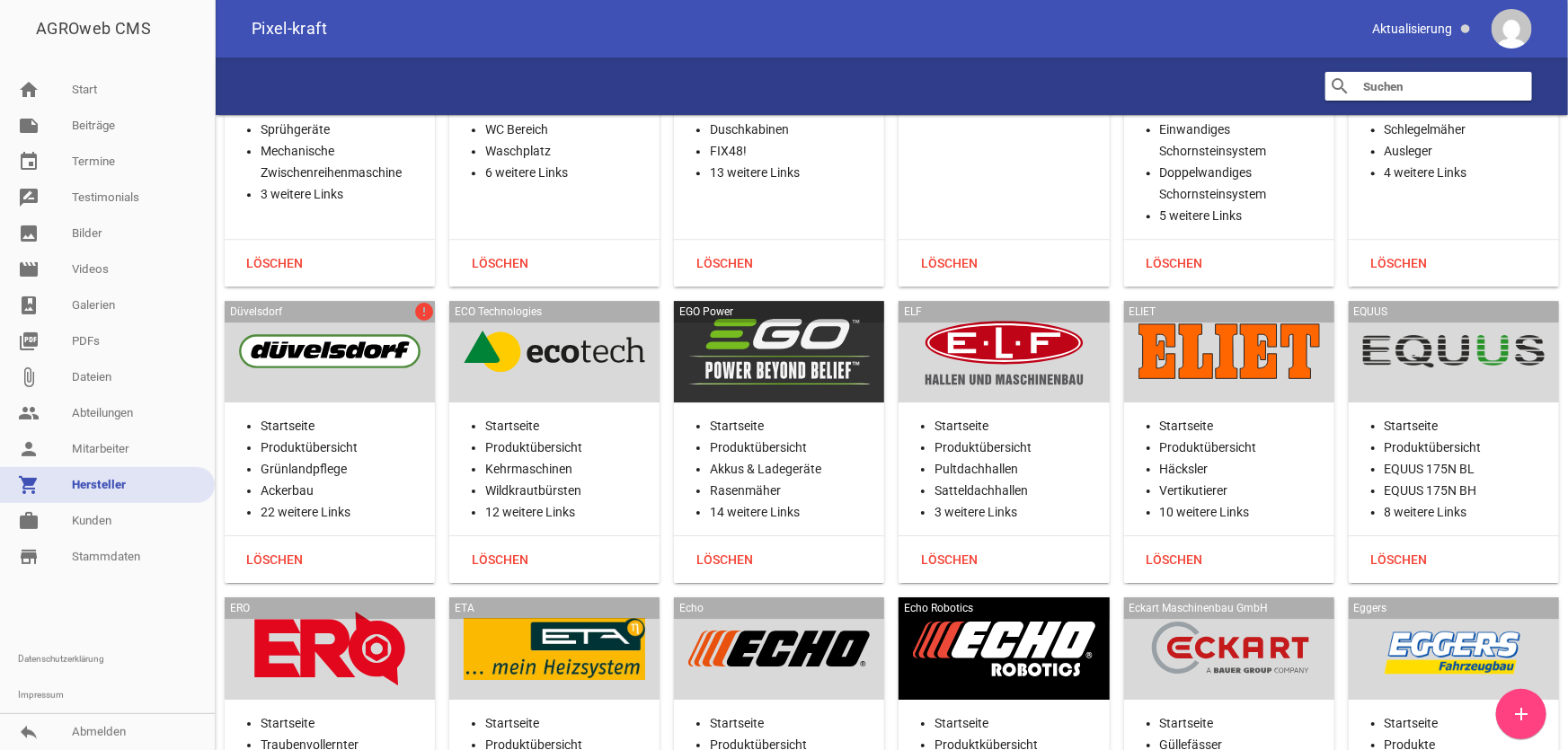
click at [398, 333] on div at bounding box center [329, 352] width 181 height 74
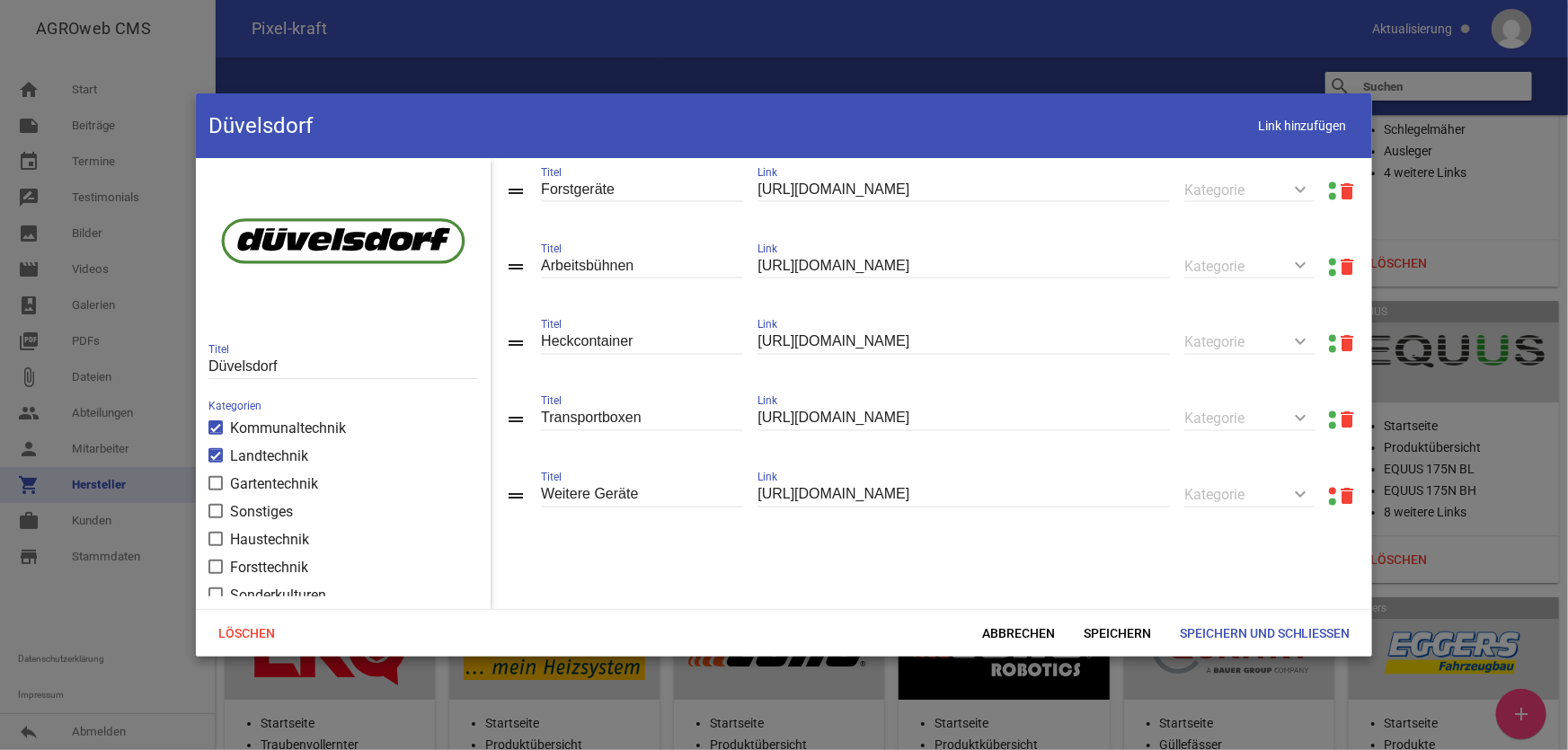
click at [1329, 490] on link at bounding box center [1333, 492] width 7 height 7
click at [1342, 500] on icon "delete" at bounding box center [1347, 497] width 22 height 22
click at [1223, 632] on span "Speichern und Schließen" at bounding box center [1264, 634] width 199 height 32
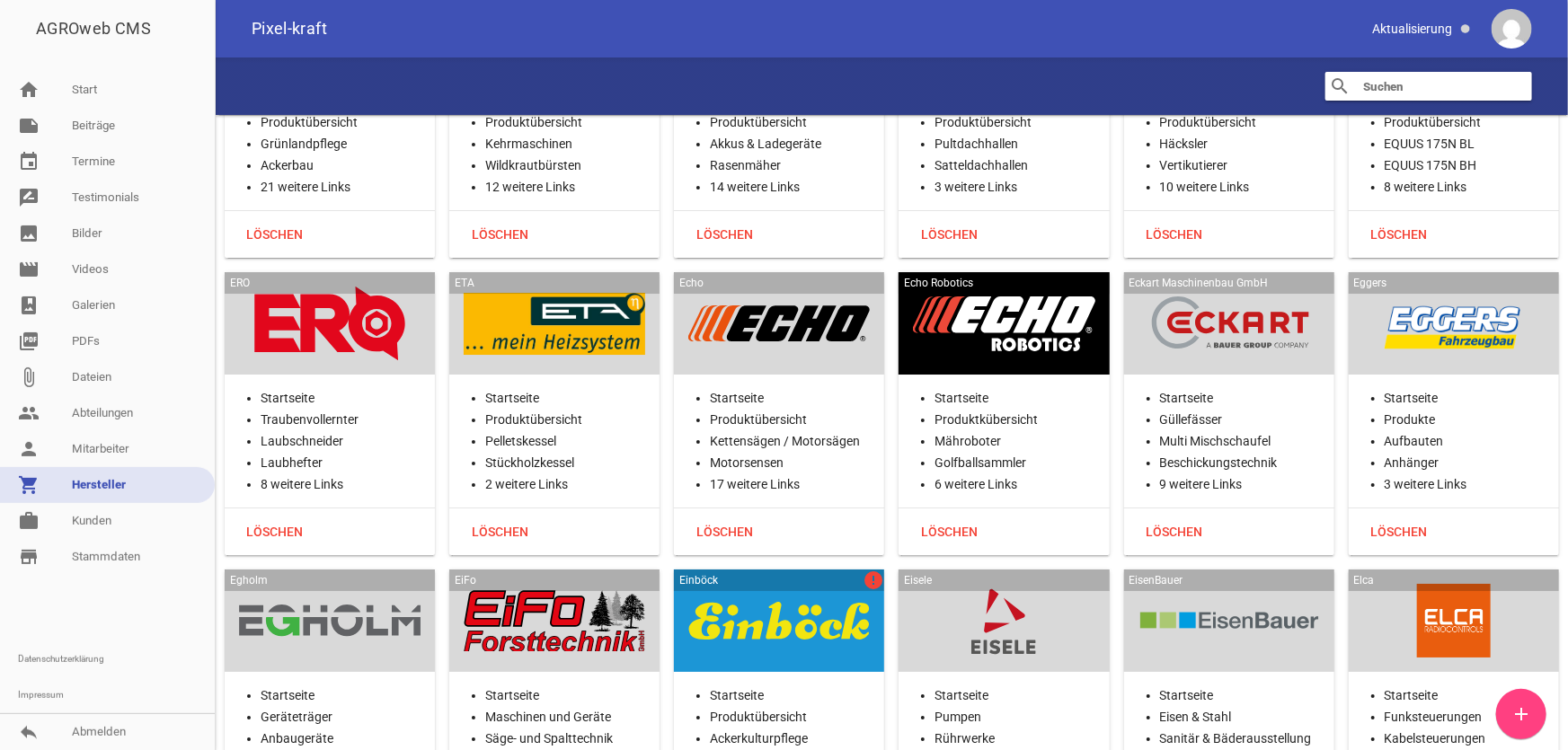
scroll to position [10130, 0]
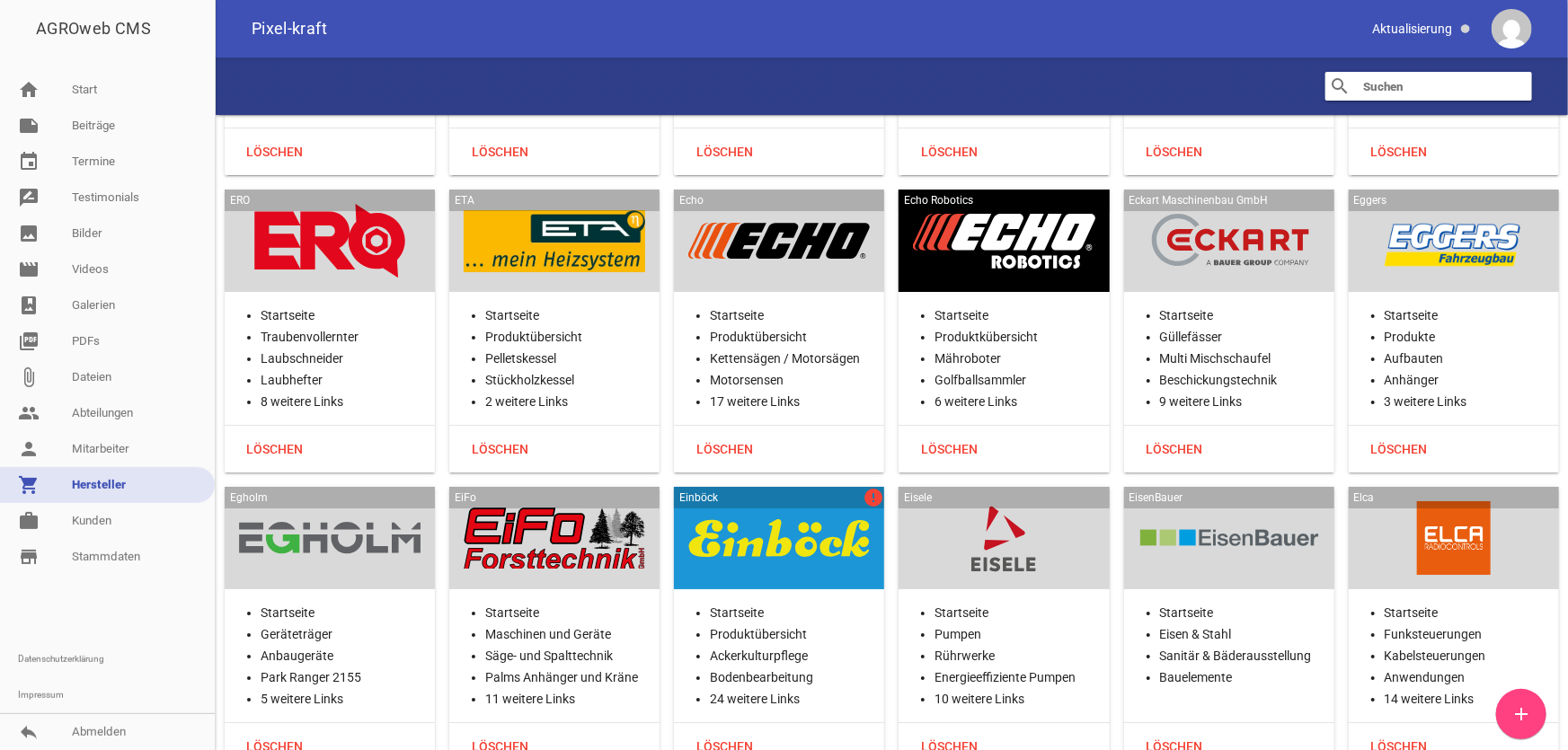
click at [730, 536] on div at bounding box center [779, 539] width 181 height 74
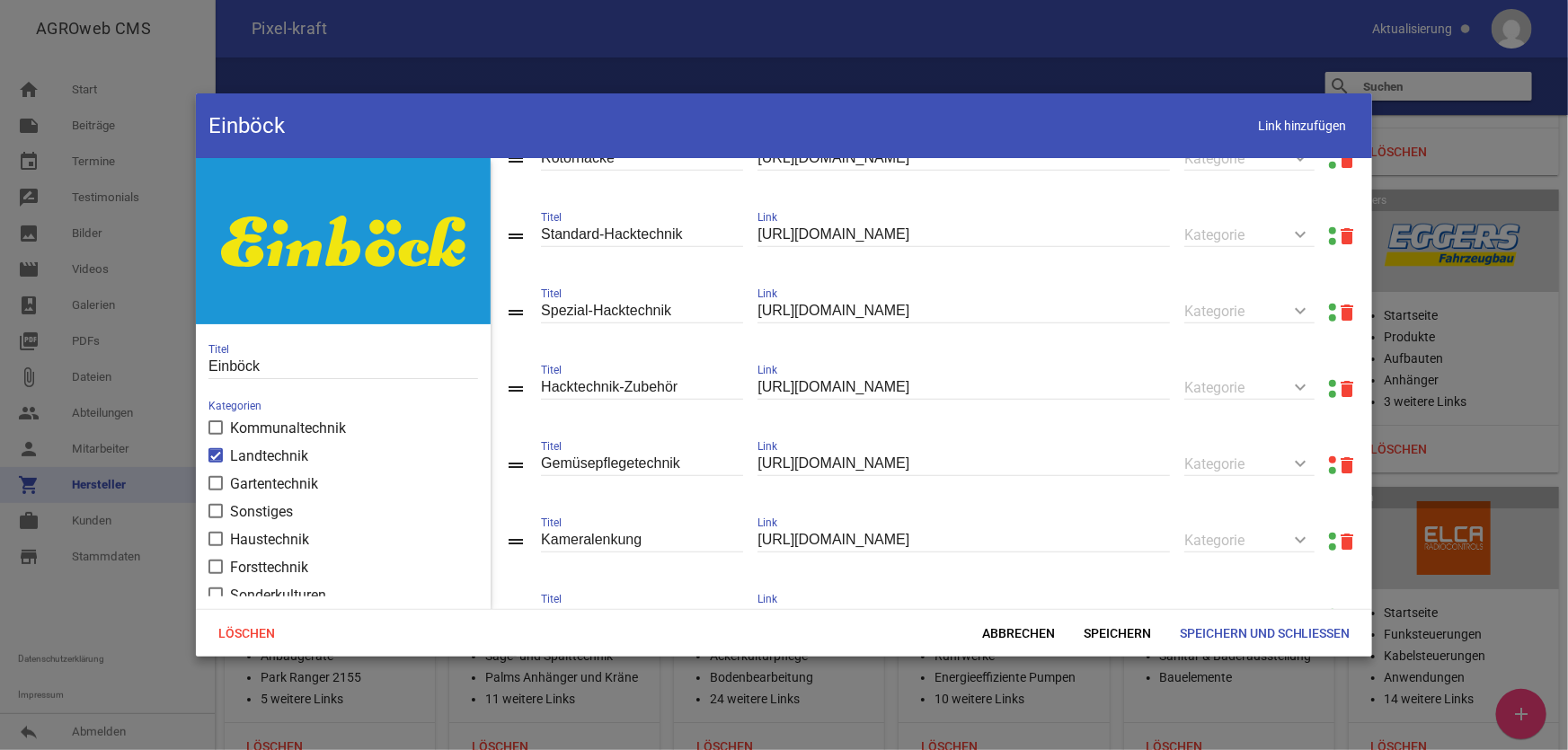
scroll to position [653, 0]
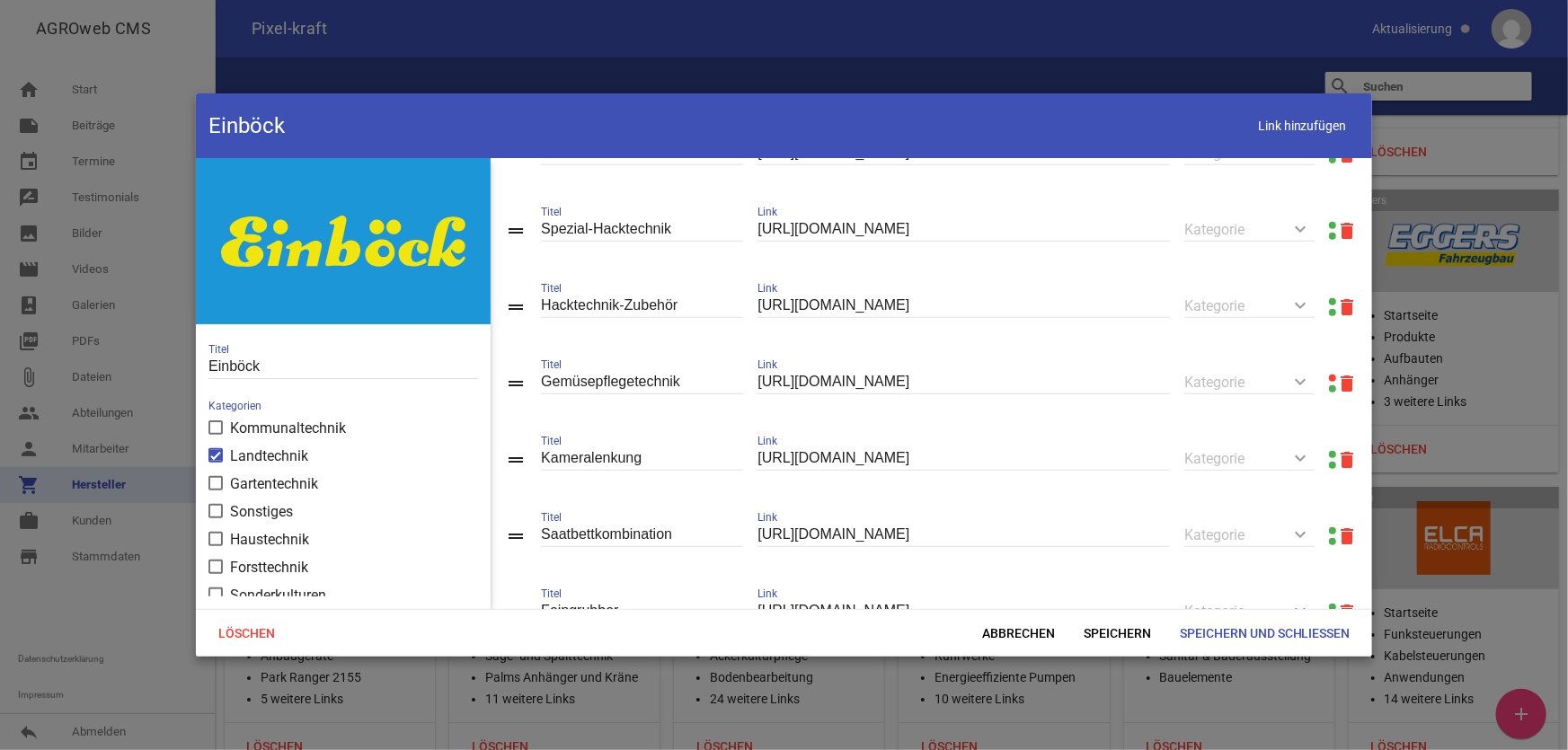
click at [1329, 382] on link at bounding box center [1333, 378] width 7 height 7
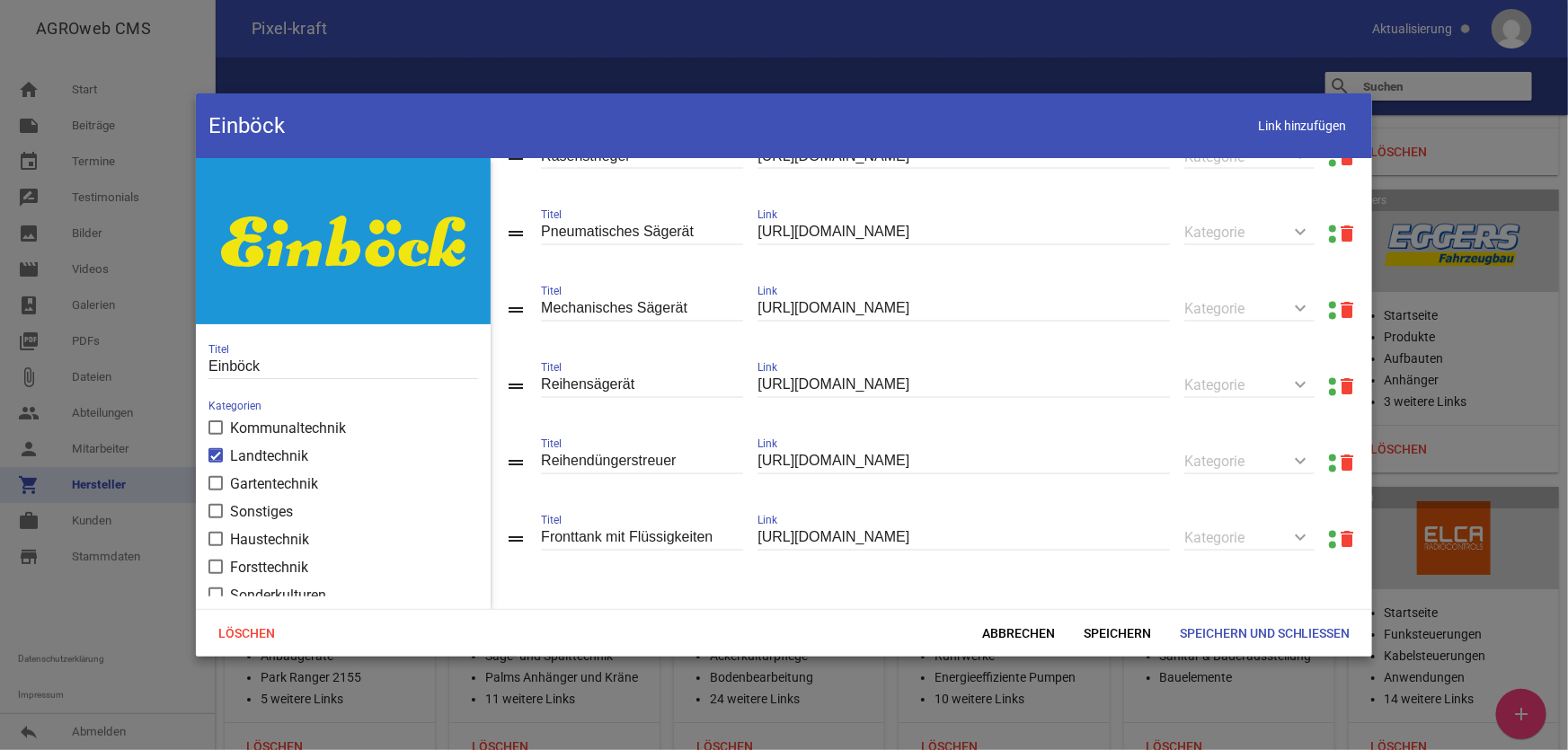
scroll to position [1743, 0]
click at [1014, 639] on span "Abbrechen" at bounding box center [1018, 634] width 102 height 32
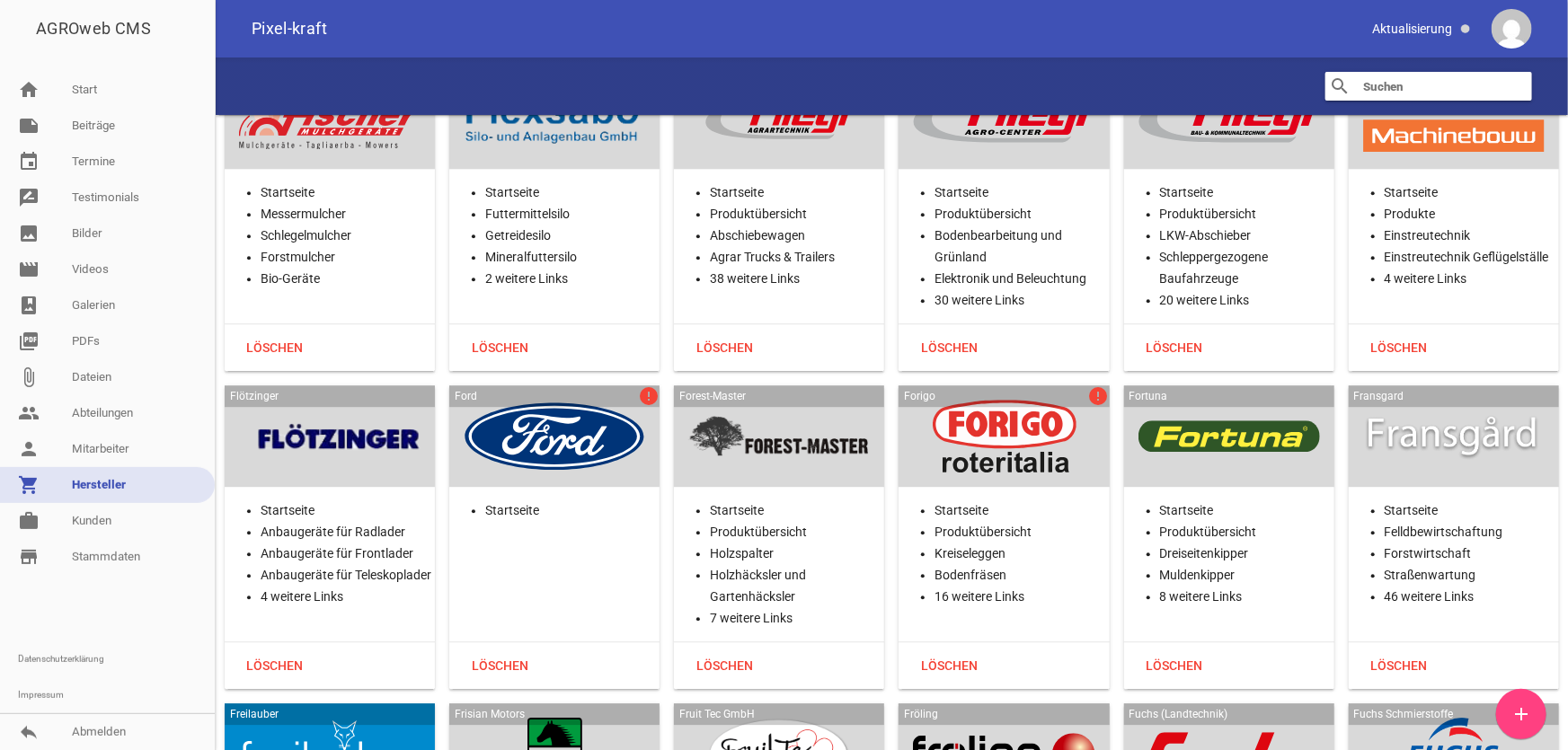
scroll to position [12744, 0]
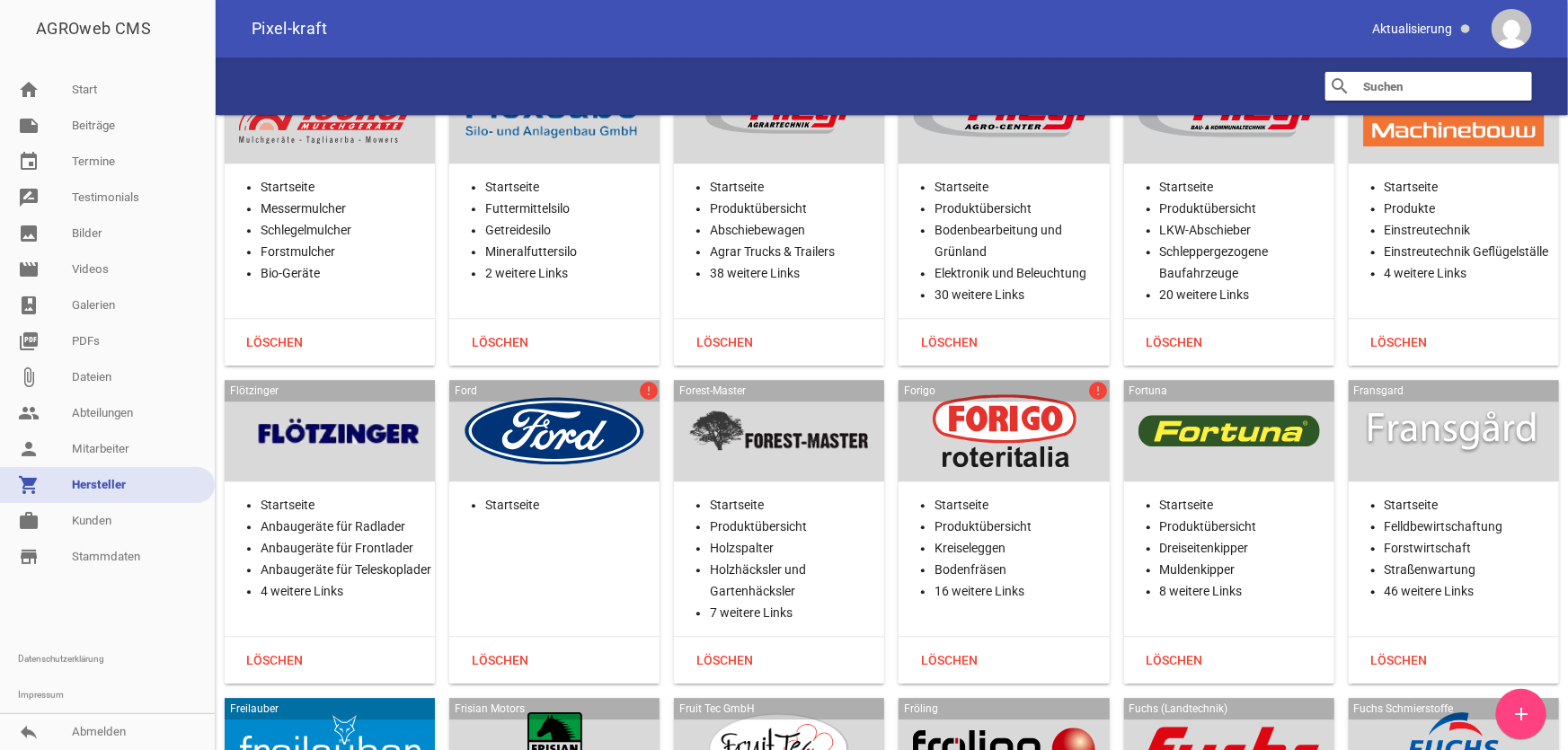
click at [1049, 430] on div at bounding box center [1003, 431] width 181 height 74
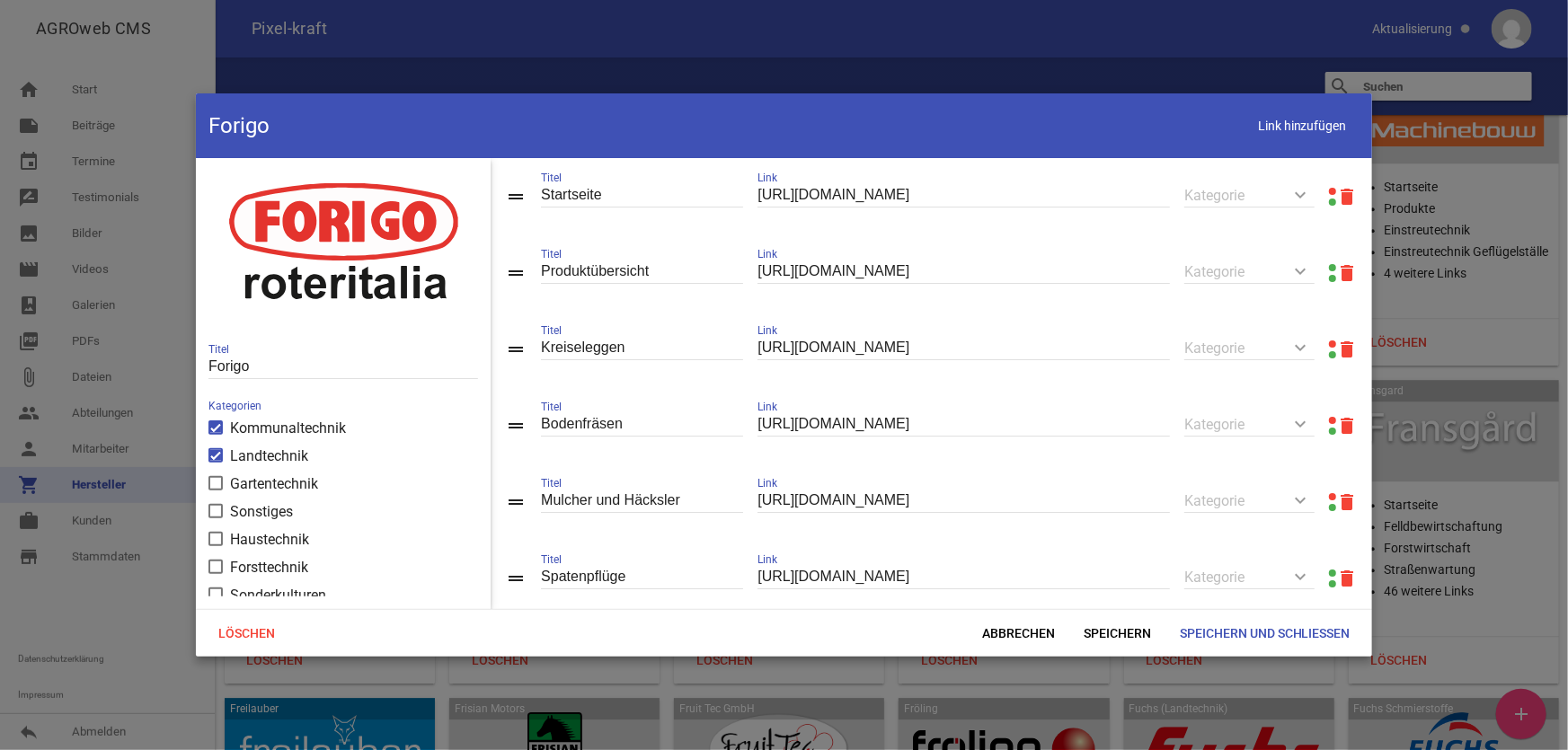
click at [1329, 190] on link at bounding box center [1333, 191] width 7 height 7
click at [1329, 344] on link at bounding box center [1333, 344] width 7 height 7
click at [1329, 421] on link at bounding box center [1333, 421] width 7 height 7
click at [1004, 629] on span "Abbrechen" at bounding box center [1018, 634] width 102 height 32
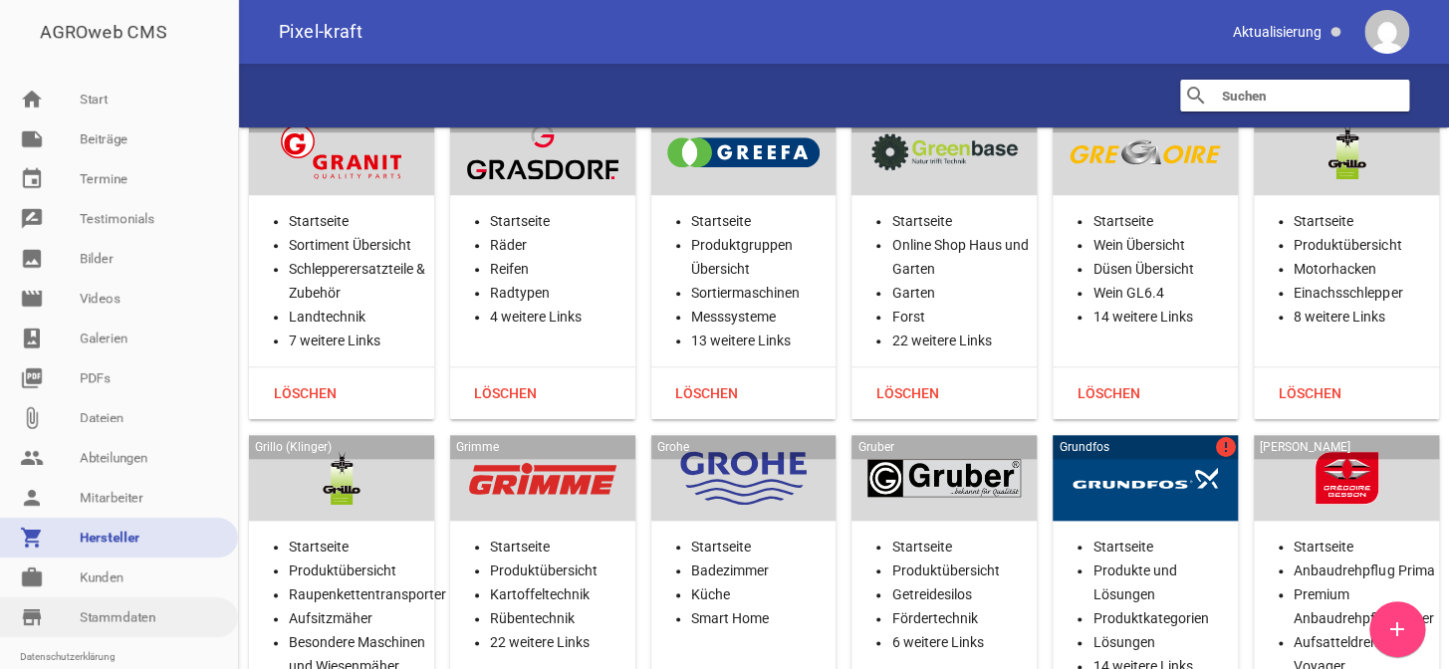
scroll to position [89, 0]
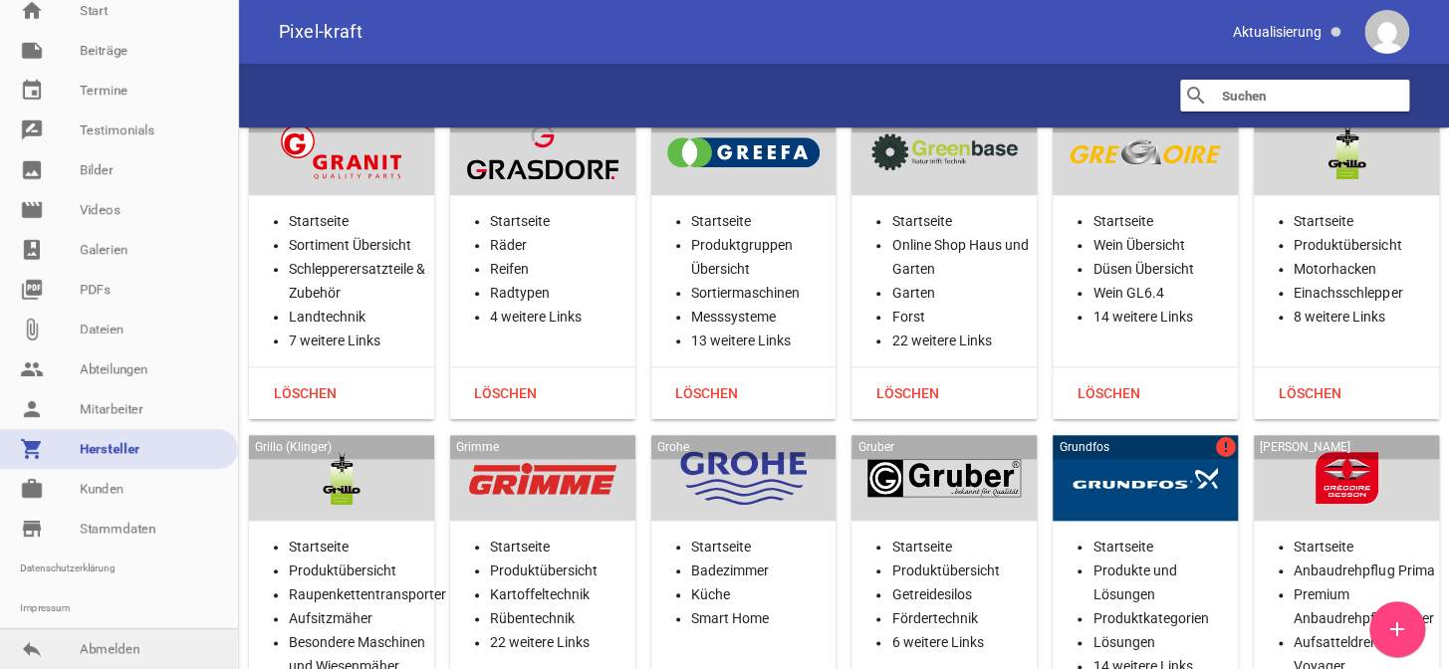
click at [102, 647] on link "reply Abmelden" at bounding box center [119, 649] width 238 height 40
